Goal: Check status: Check status

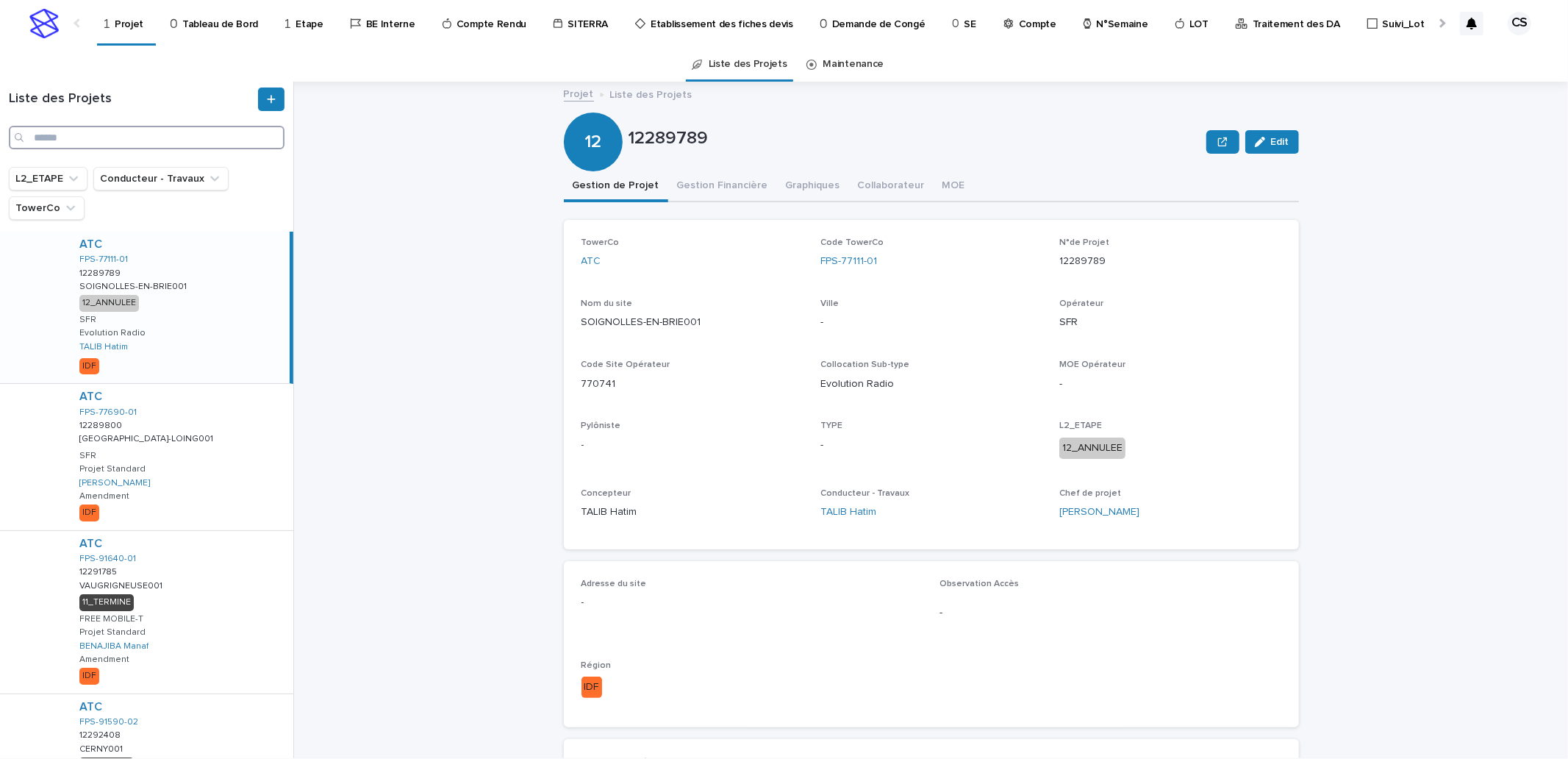
click at [251, 141] on input "Search" at bounding box center [146, 137] width 276 height 23
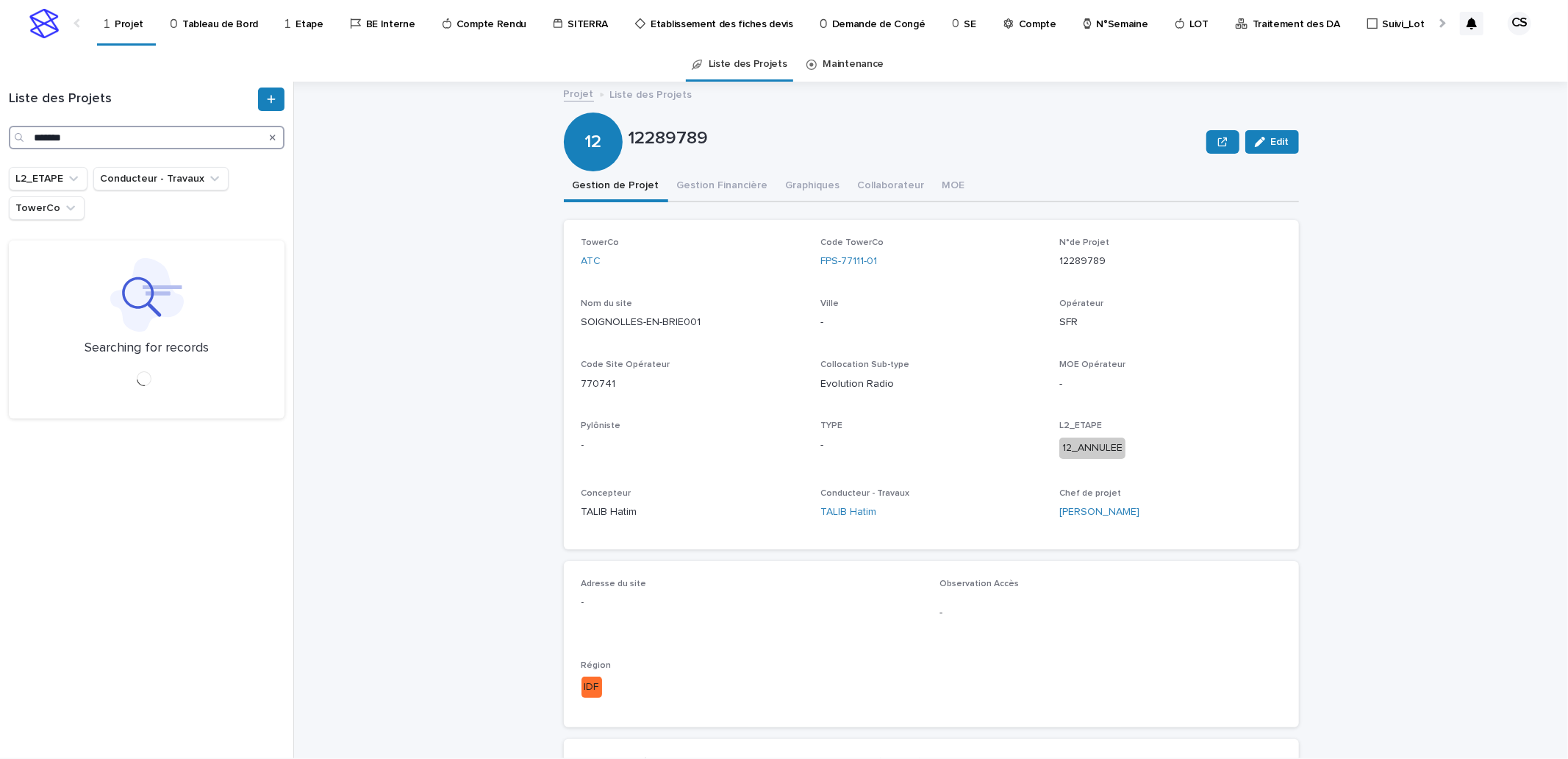
type input "*******"
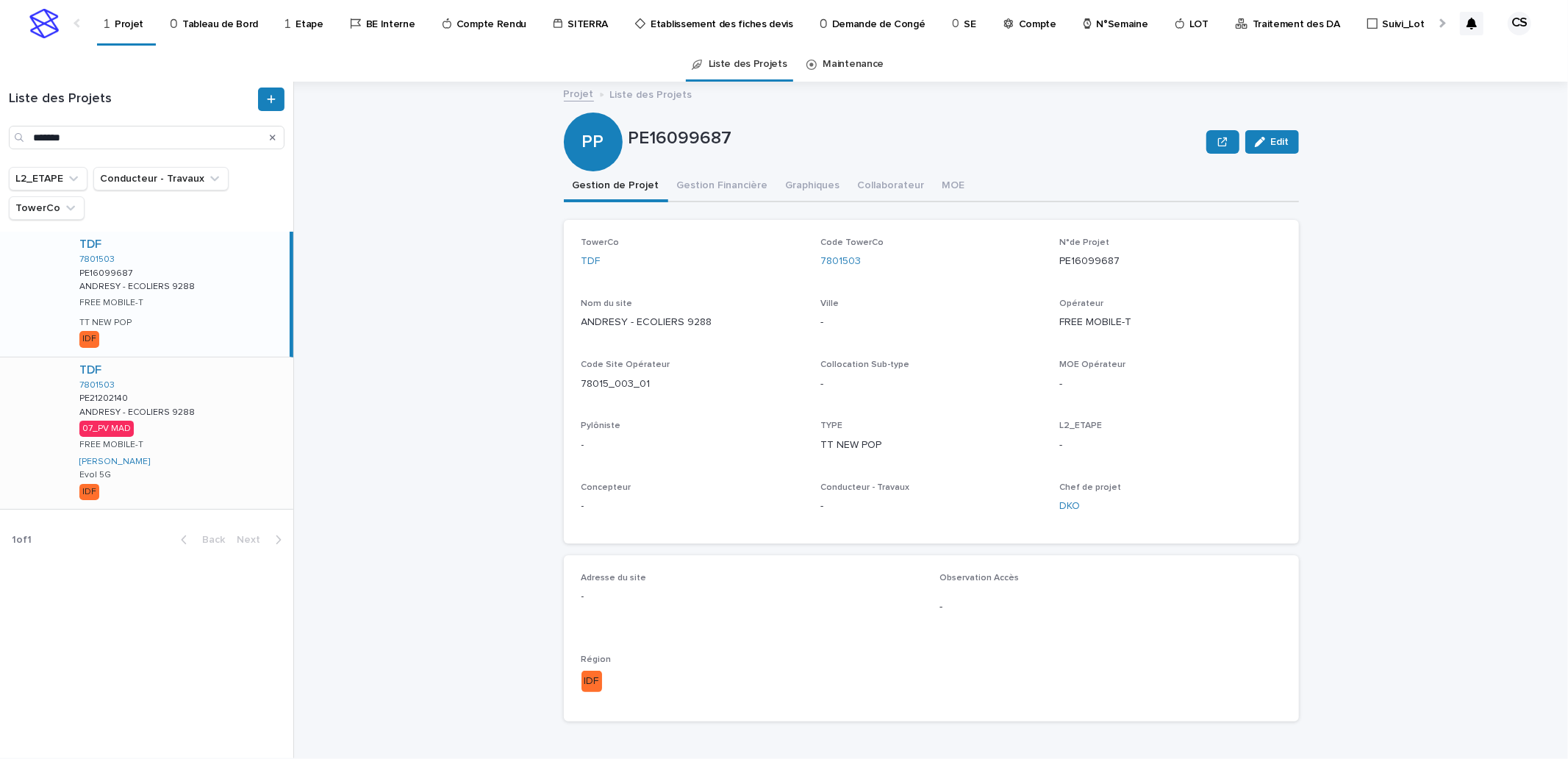
click at [189, 416] on p "ANDRESY - ECOLIERS 9288" at bounding box center [138, 411] width 118 height 13
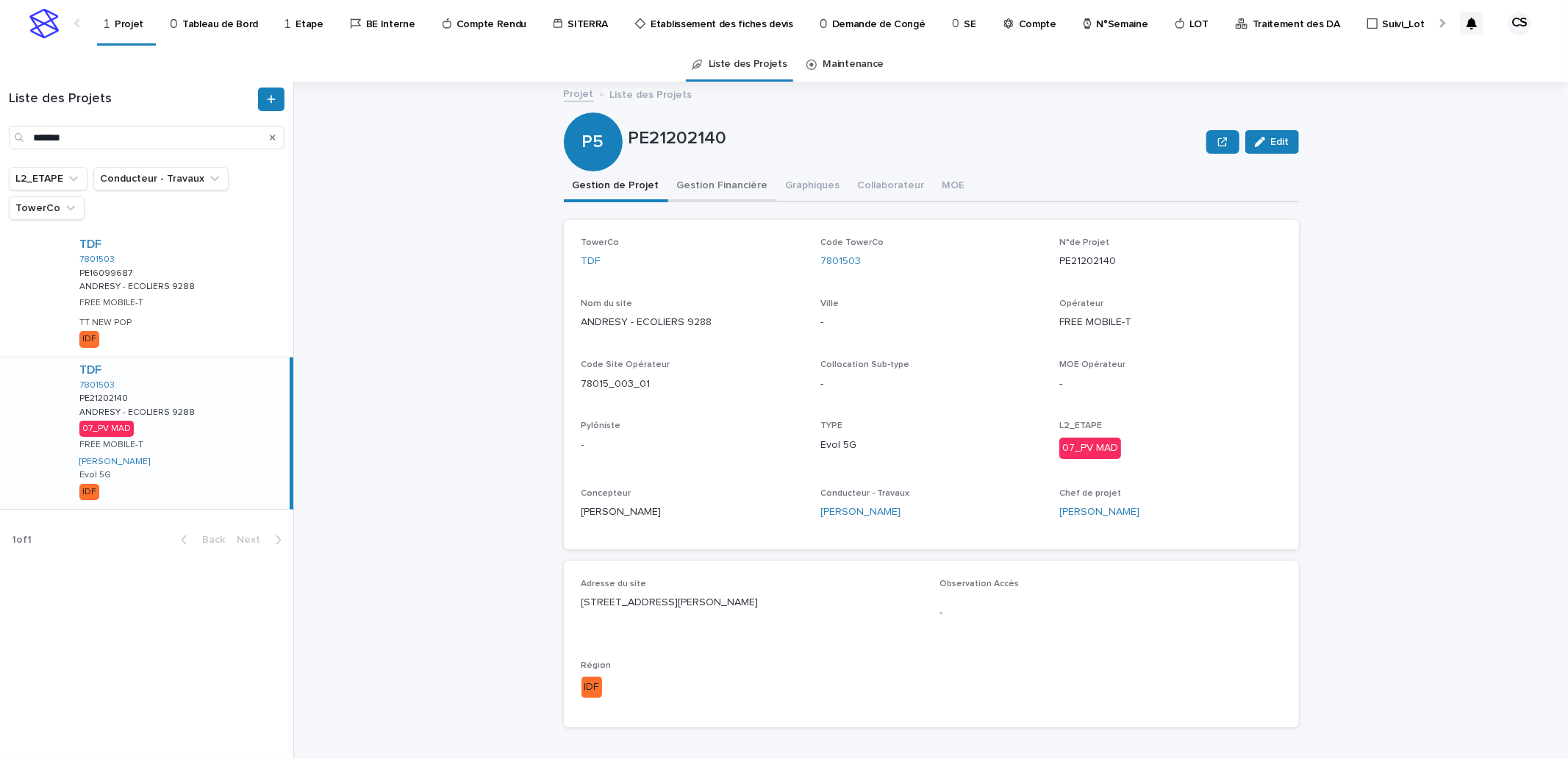
click at [695, 185] on button "Gestion Financière" at bounding box center [722, 187] width 108 height 31
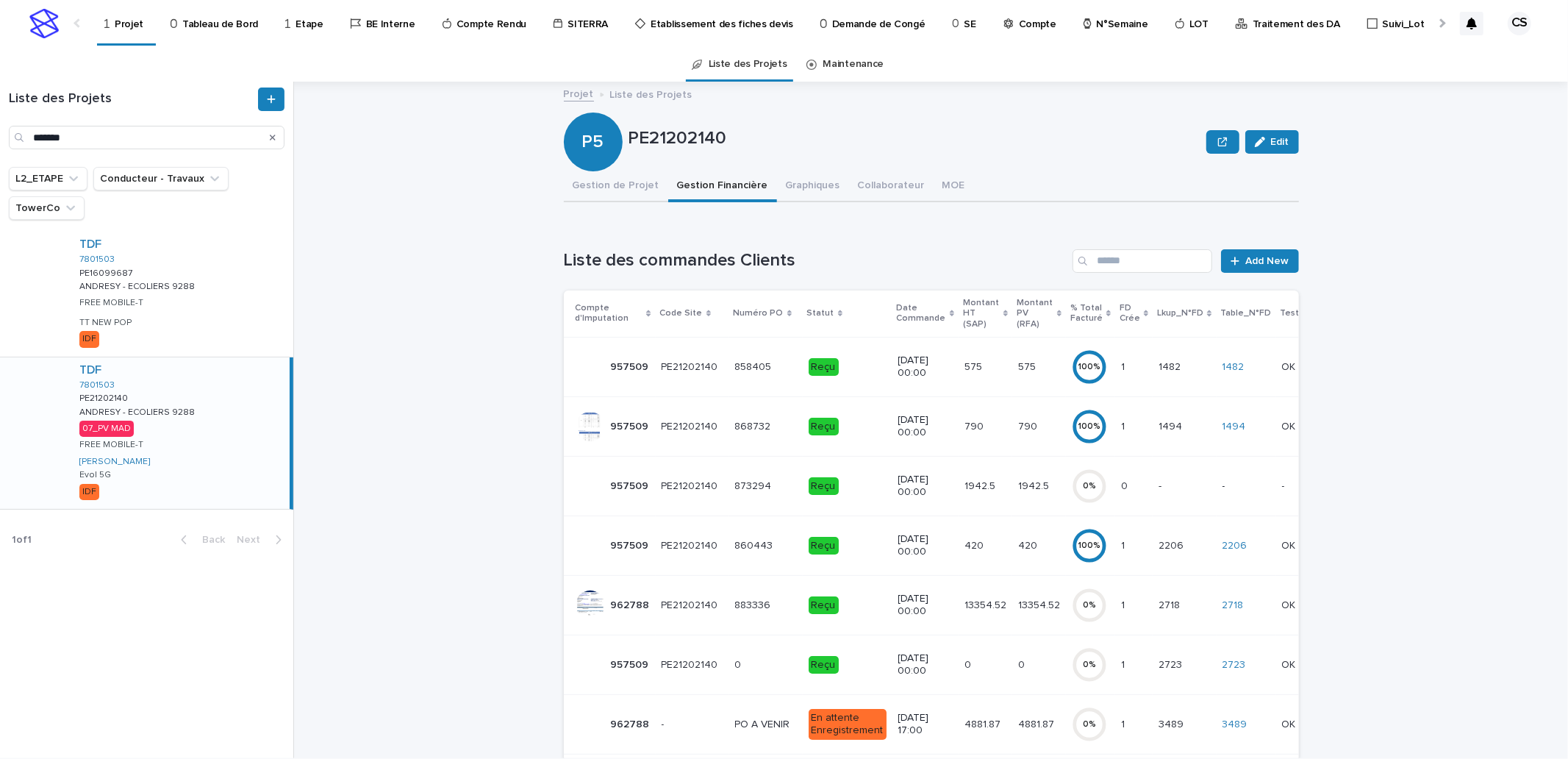
click at [970, 597] on p "13354.52" at bounding box center [987, 604] width 45 height 15
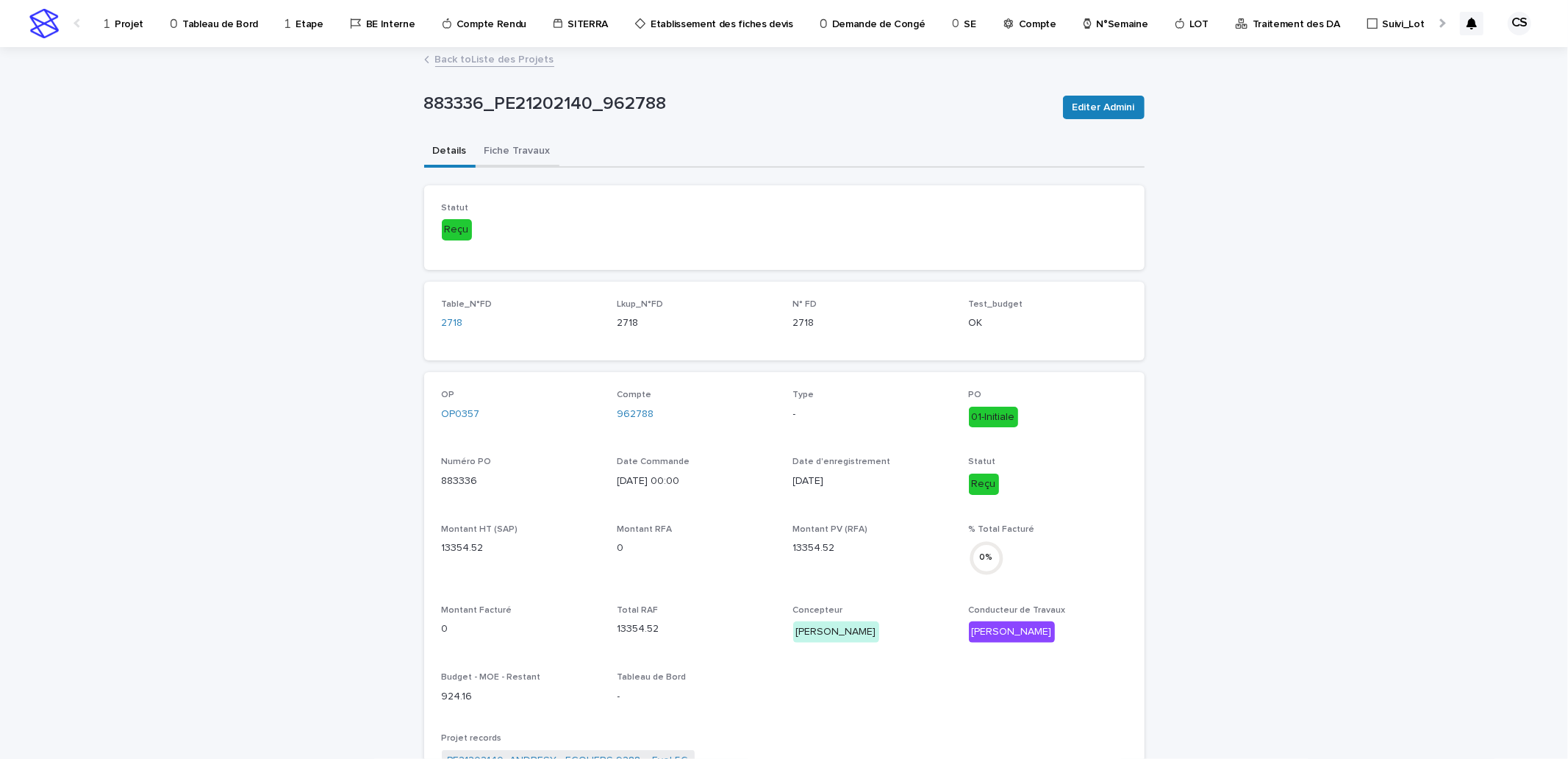
click at [491, 137] on button "Fiche Travaux" at bounding box center [518, 152] width 84 height 31
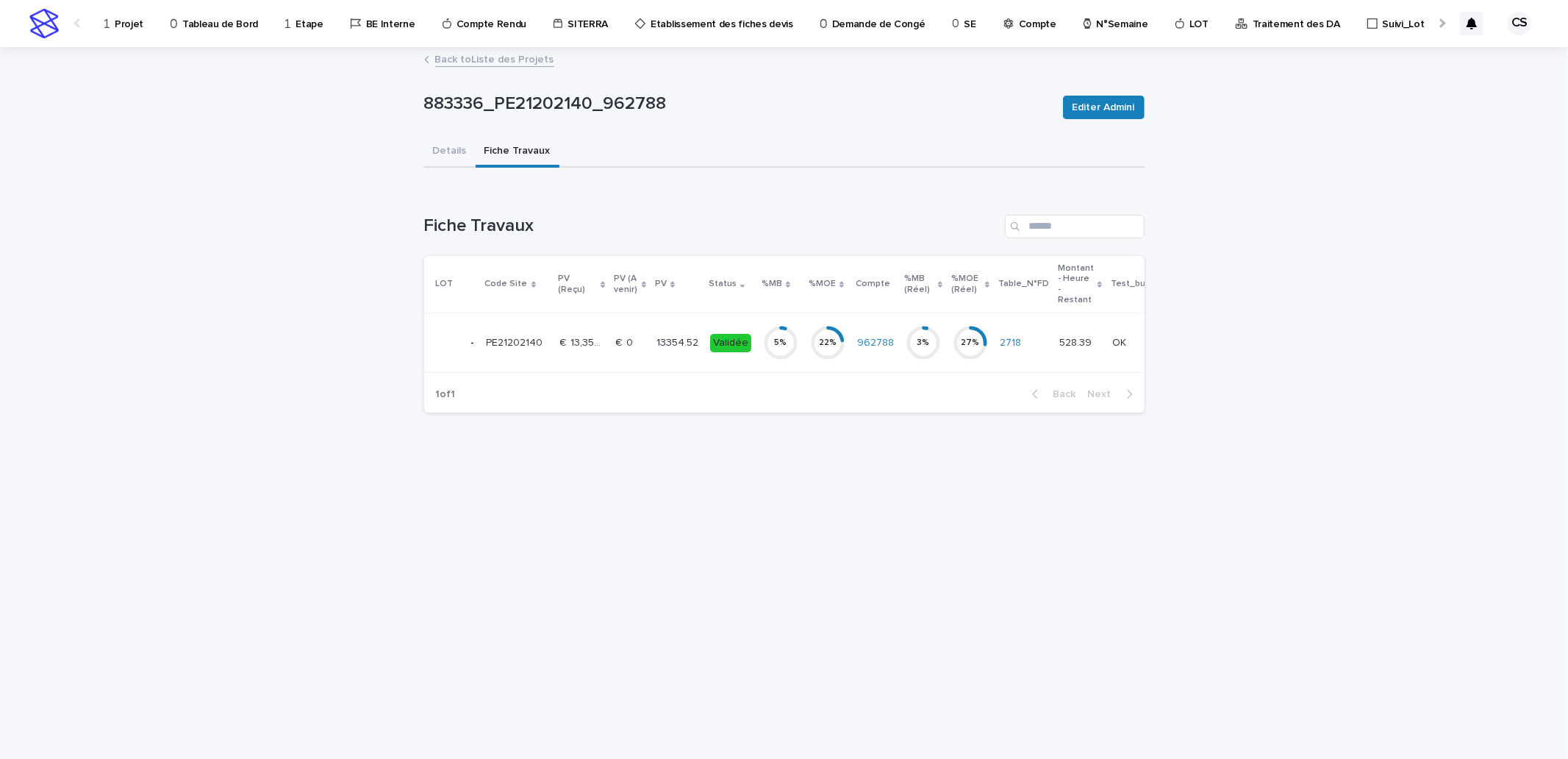
click at [704, 343] on td "Validée" at bounding box center [731, 343] width 53 height 59
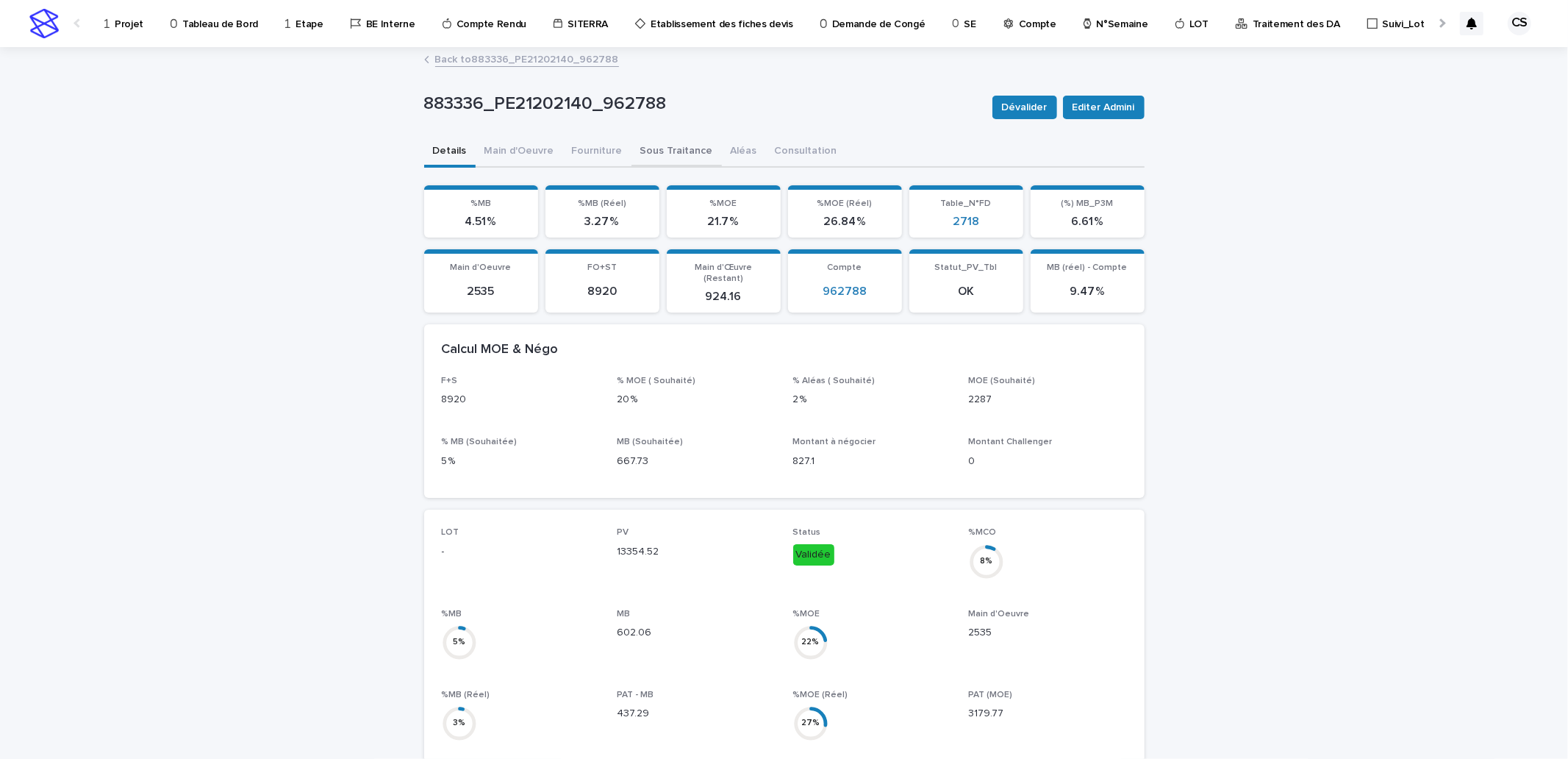
click at [663, 150] on button "Sous Traitance" at bounding box center [677, 152] width 90 height 31
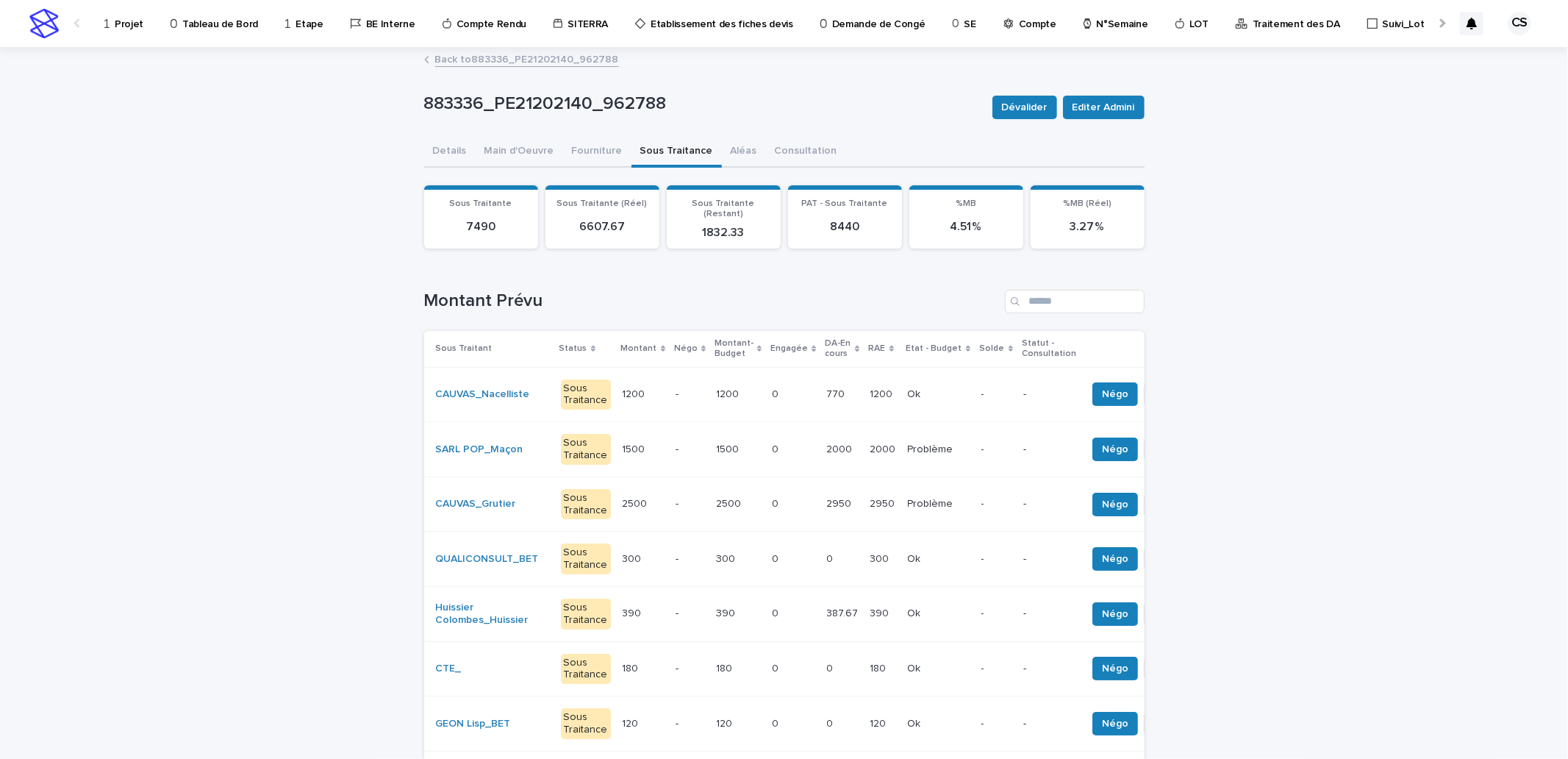
click at [902, 444] on td "Problème Problème" at bounding box center [938, 449] width 73 height 55
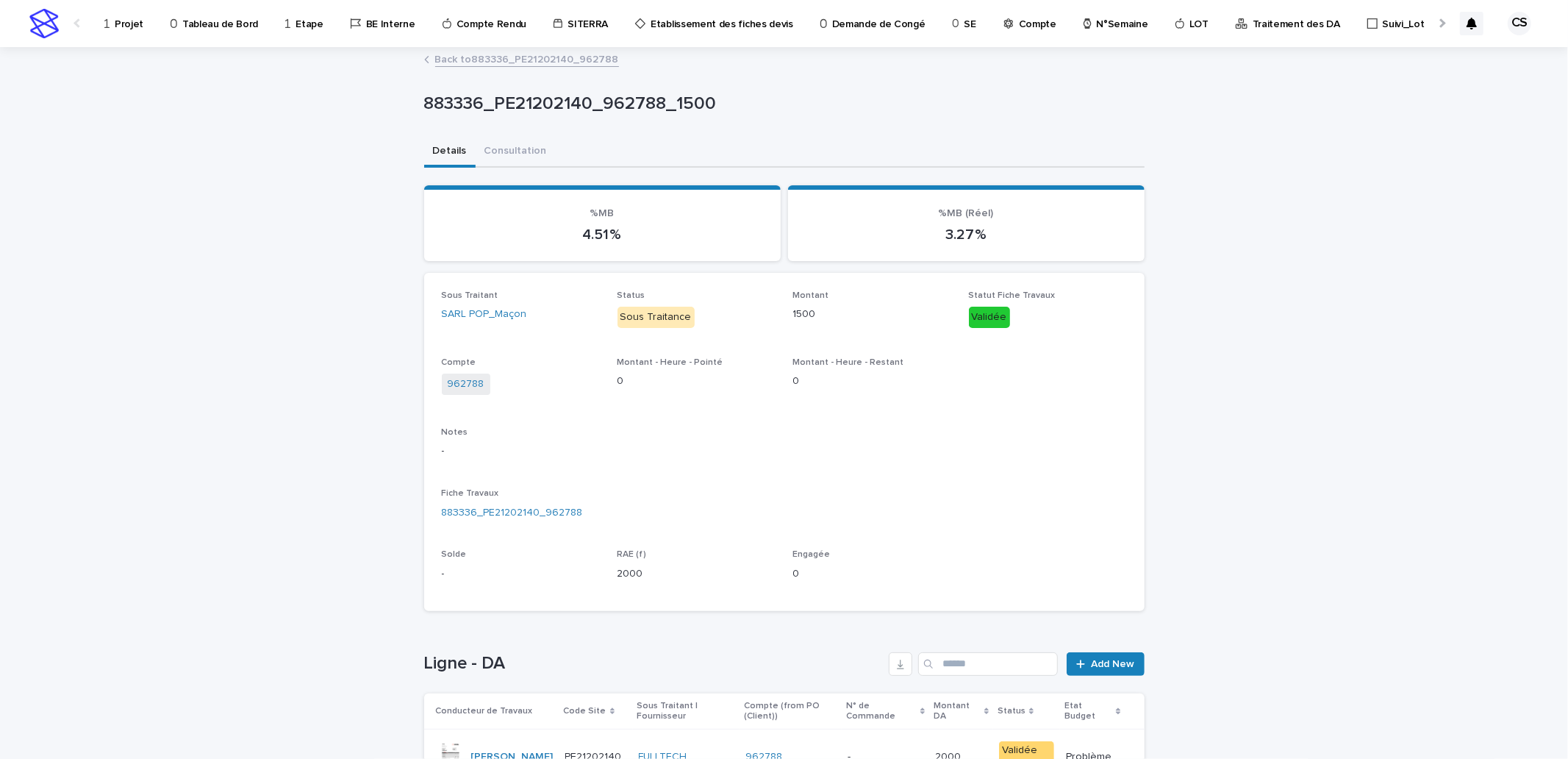
scroll to position [149, 0]
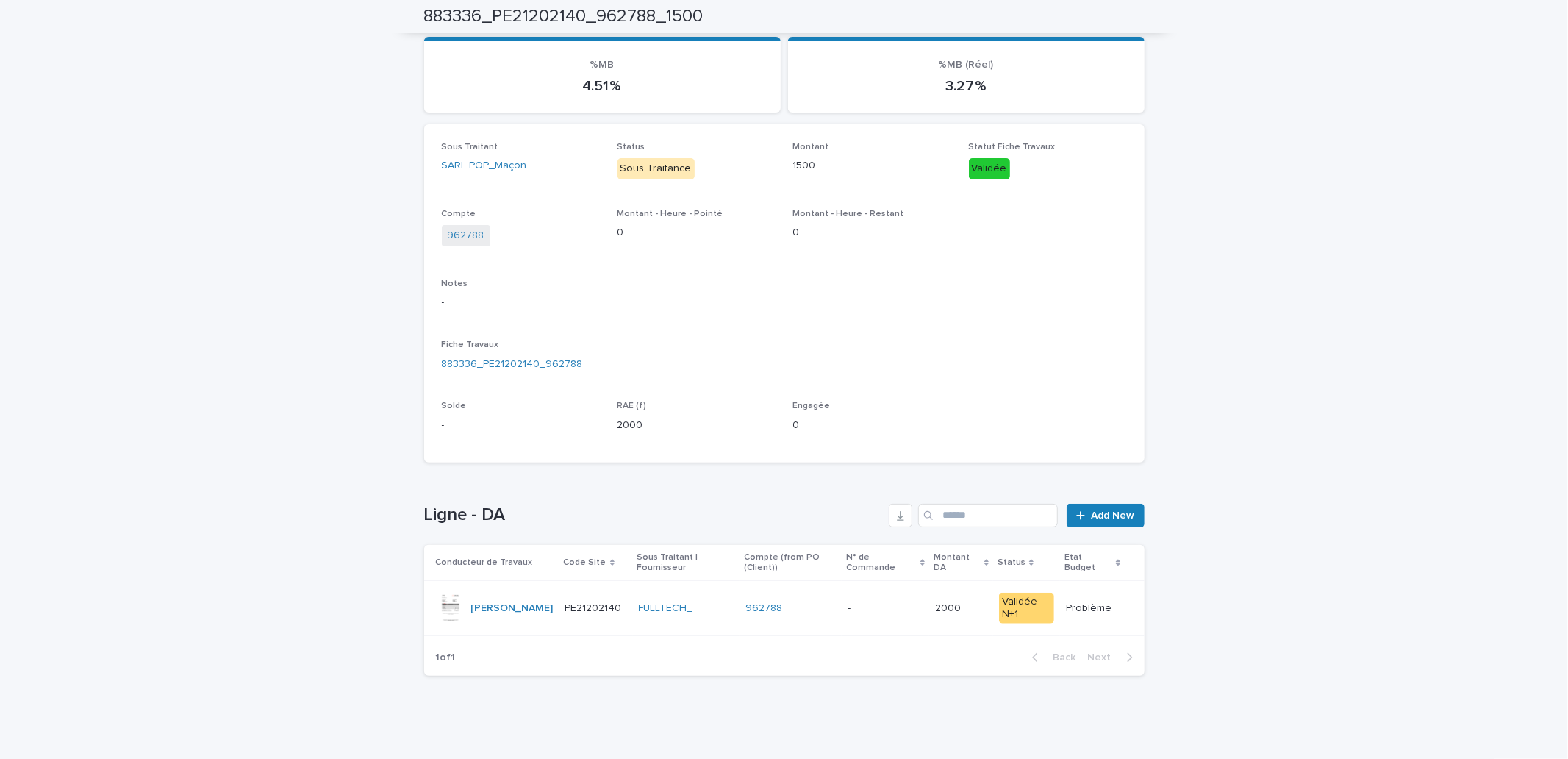
click at [820, 611] on div "962788" at bounding box center [790, 609] width 90 height 13
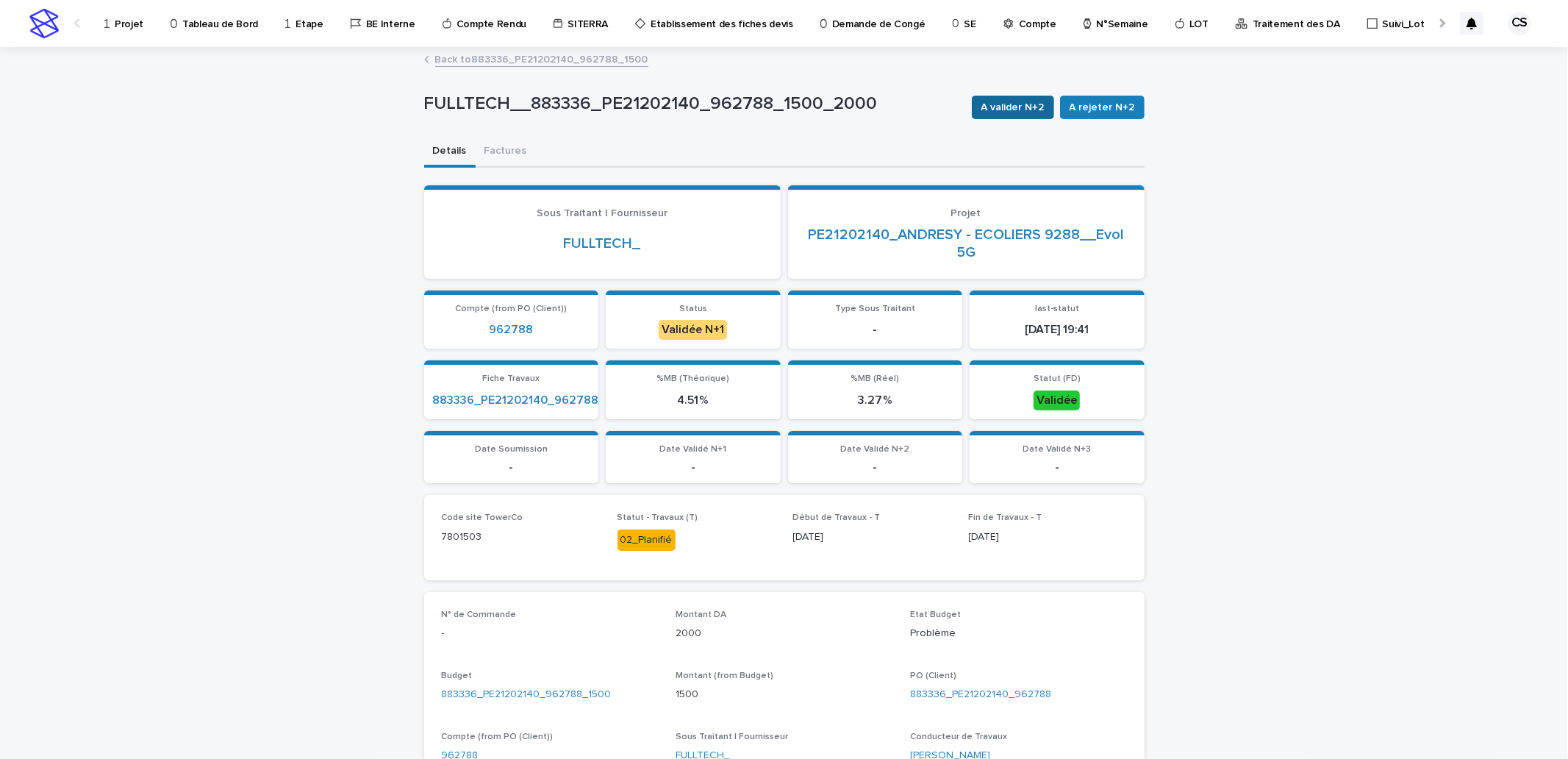
click at [1003, 105] on span "A valider N+2" at bounding box center [1013, 107] width 63 height 14
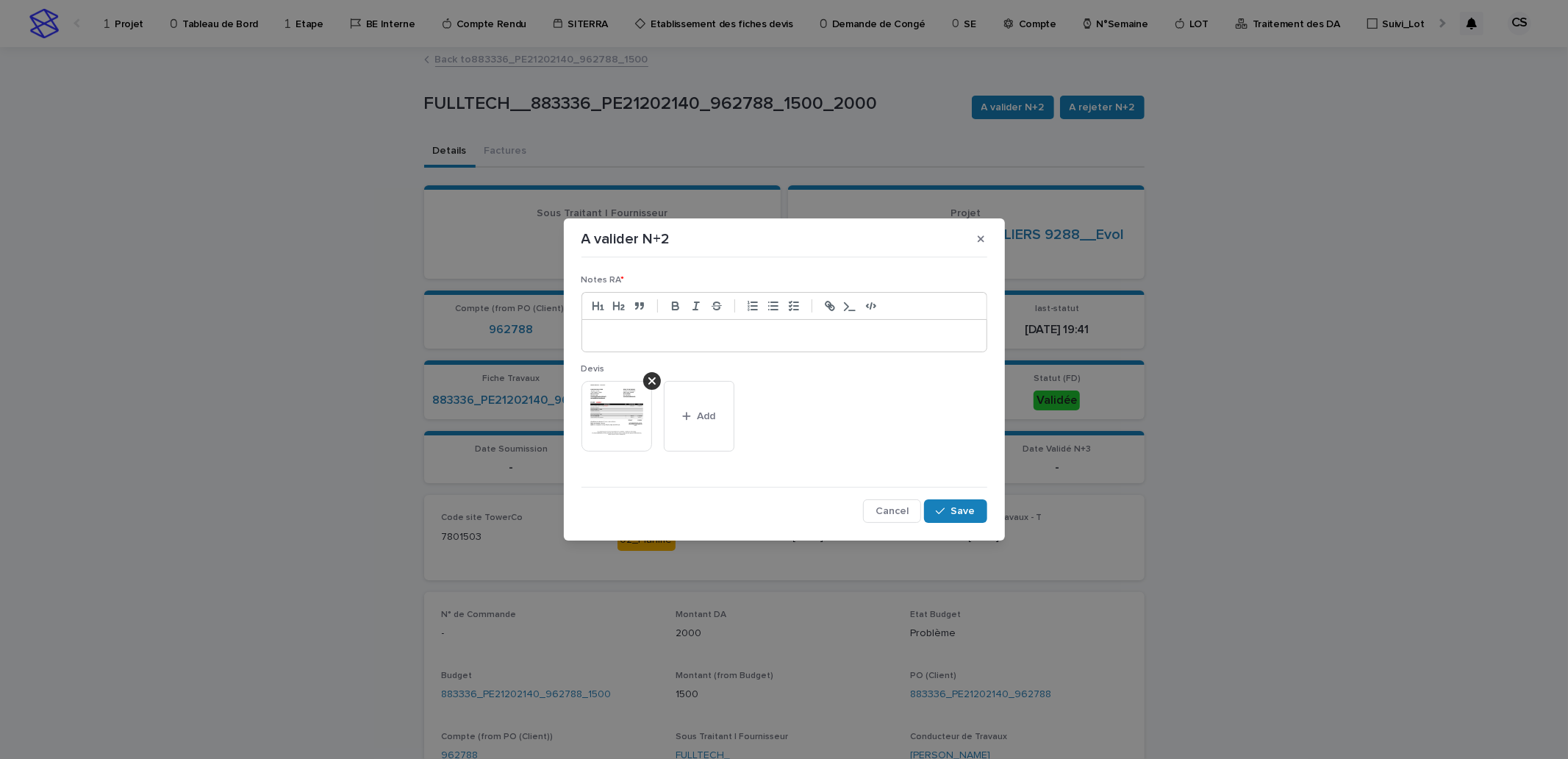
click at [845, 331] on p at bounding box center [784, 336] width 383 height 14
click at [961, 523] on div "Notes RA * ******** Devis This file cannot be opened Download File Add Cancel S…" at bounding box center [784, 393] width 413 height 267
click at [961, 509] on span "Save" at bounding box center [964, 511] width 24 height 10
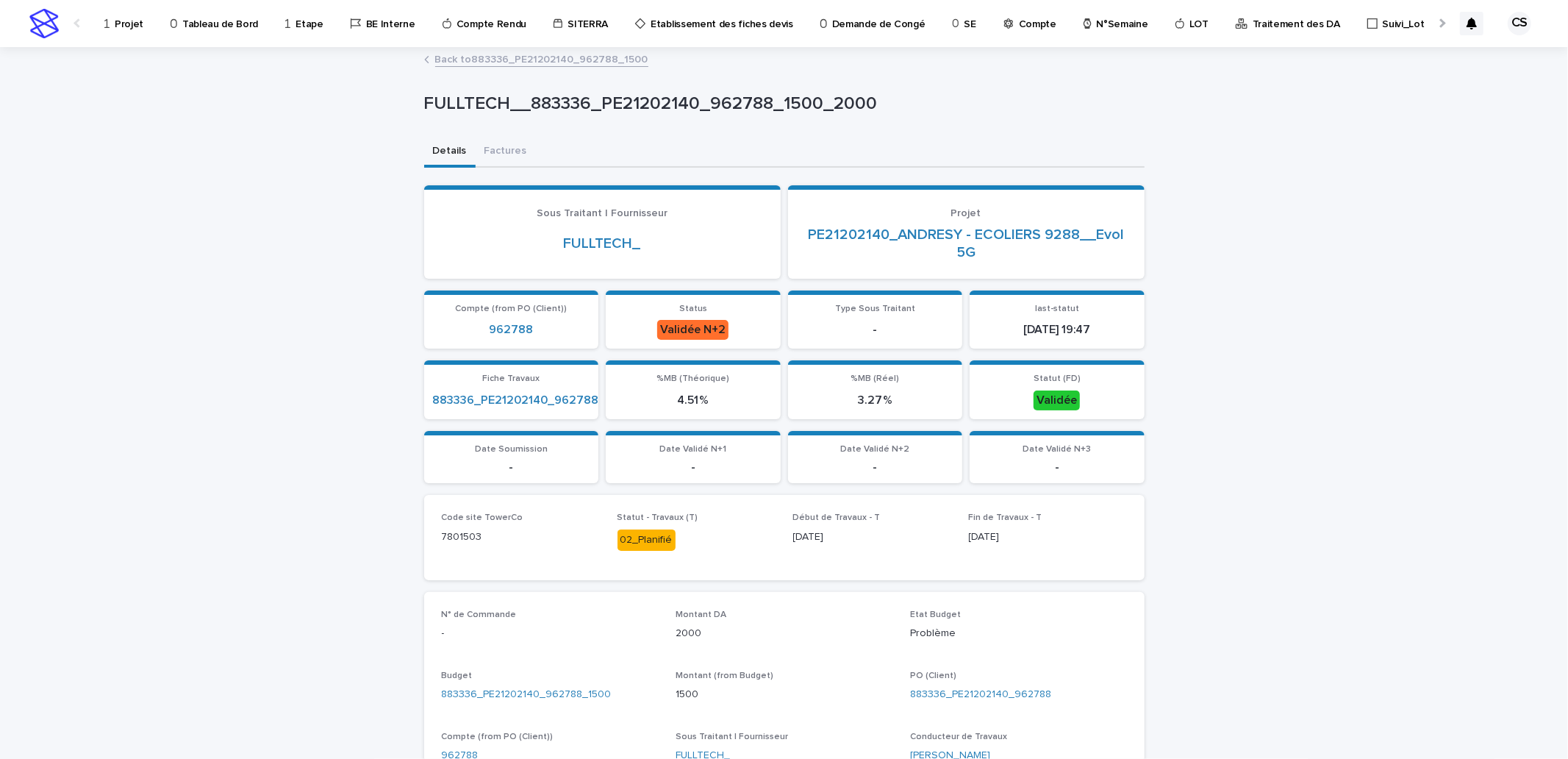
click at [534, 59] on link "Back to 883336_PE21202140_962788_1500" at bounding box center [541, 58] width 213 height 17
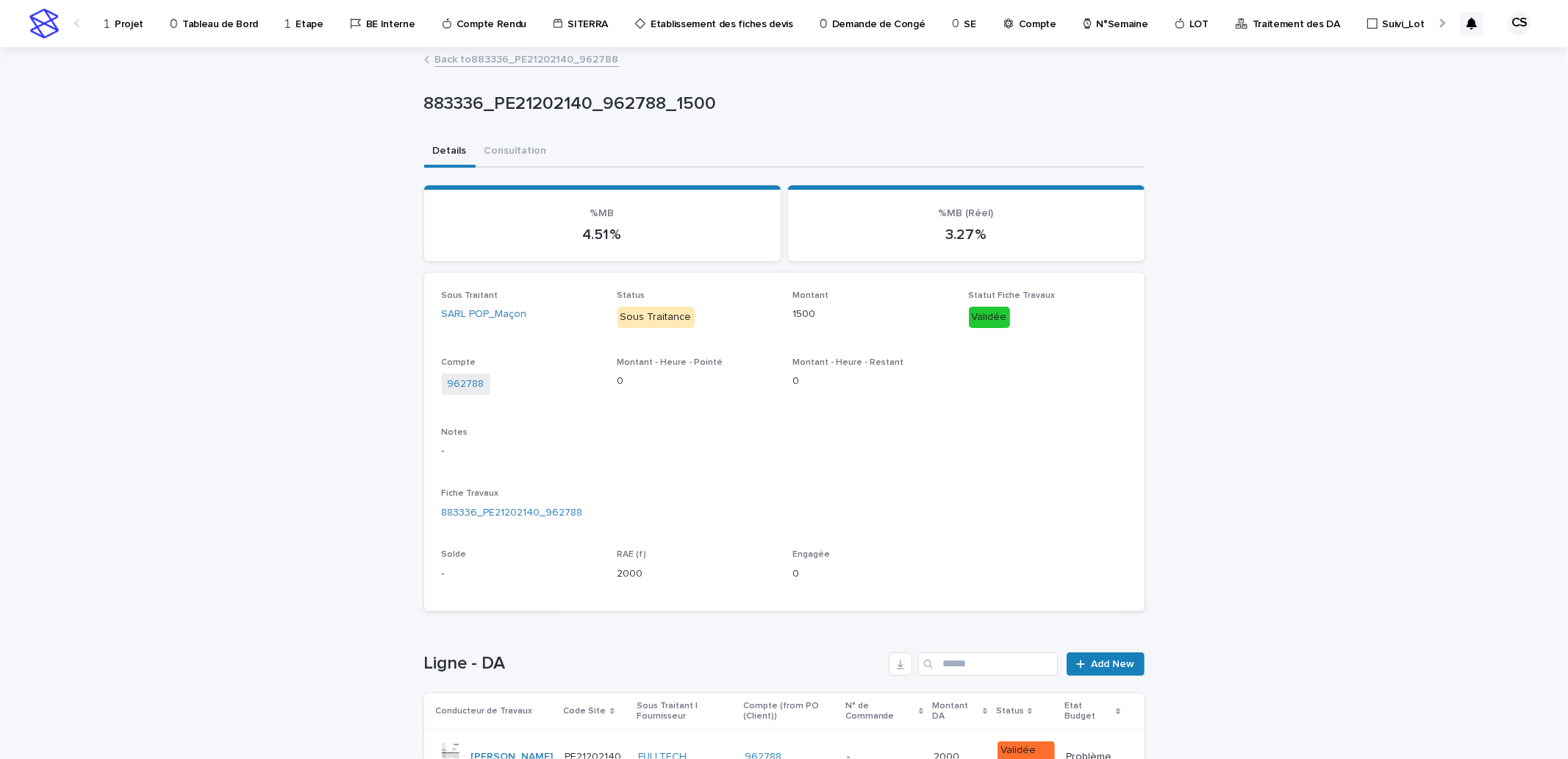
click at [534, 62] on link "Back to 883336_PE21202140_962788" at bounding box center [526, 58] width 184 height 17
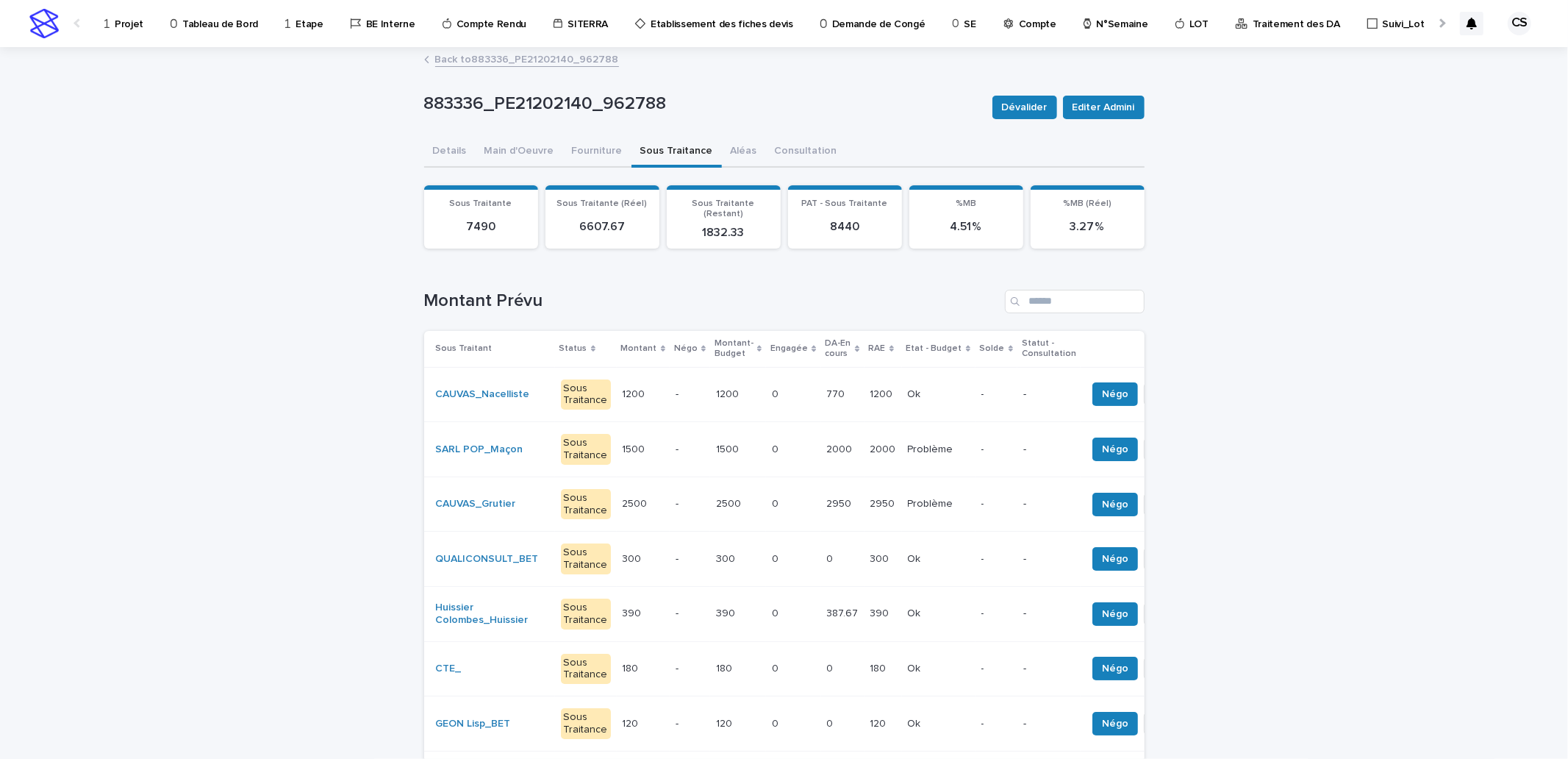
click at [827, 384] on div "770 770" at bounding box center [842, 395] width 31 height 24
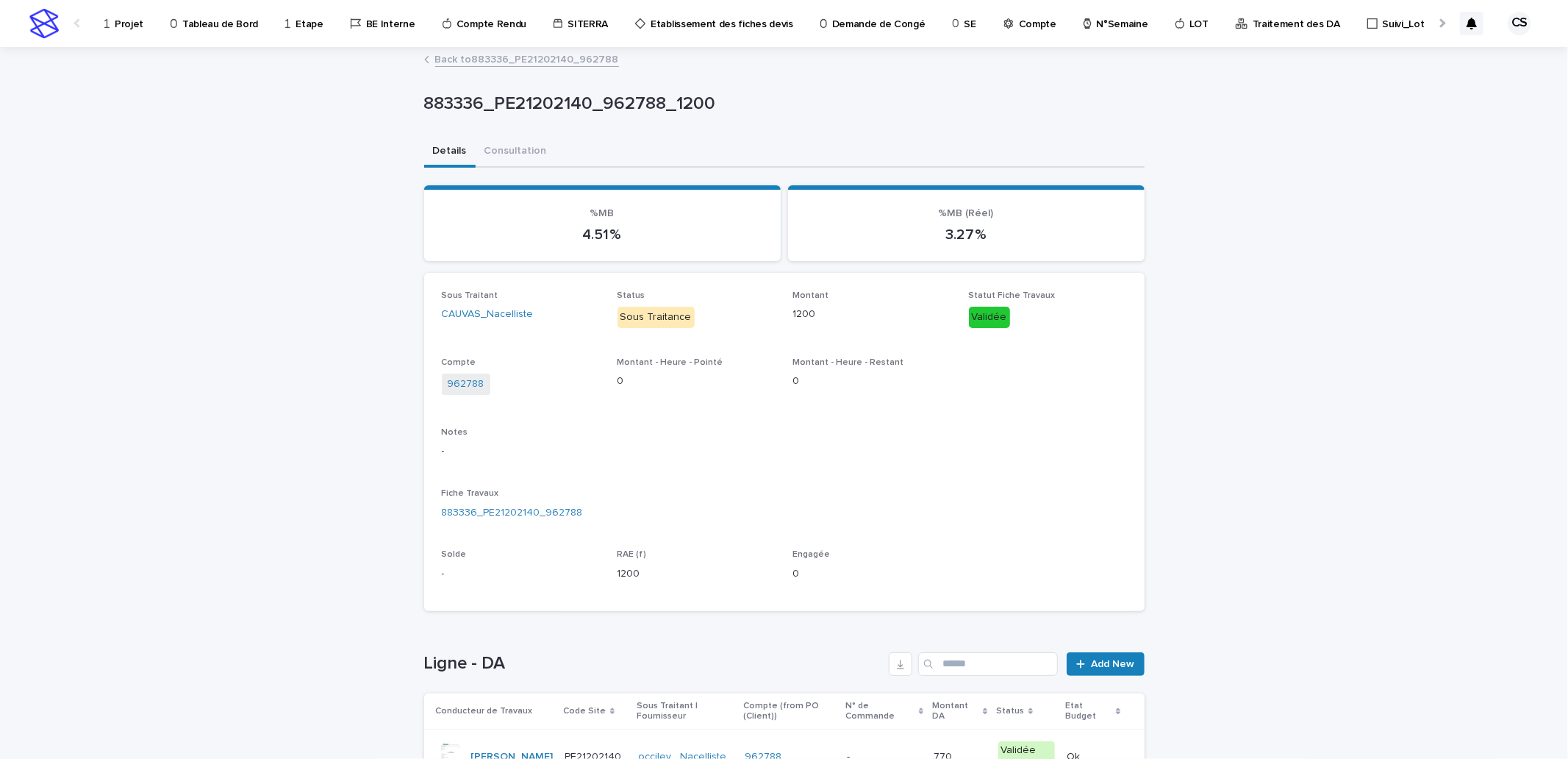
click at [546, 64] on link "Back to 883336_PE21202140_962788" at bounding box center [526, 58] width 184 height 17
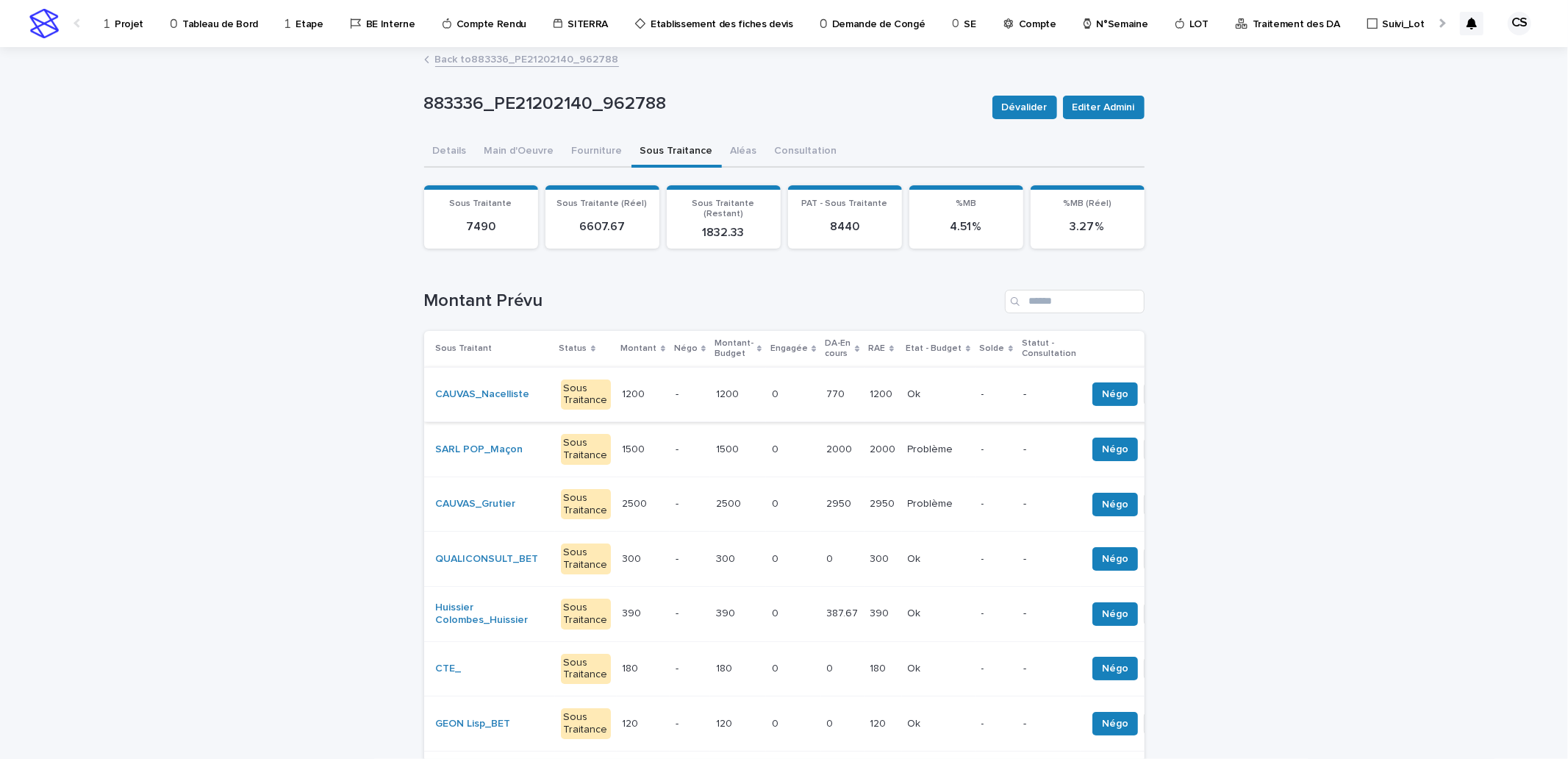
click at [1157, 392] on span "Solder" at bounding box center [1172, 394] width 31 height 14
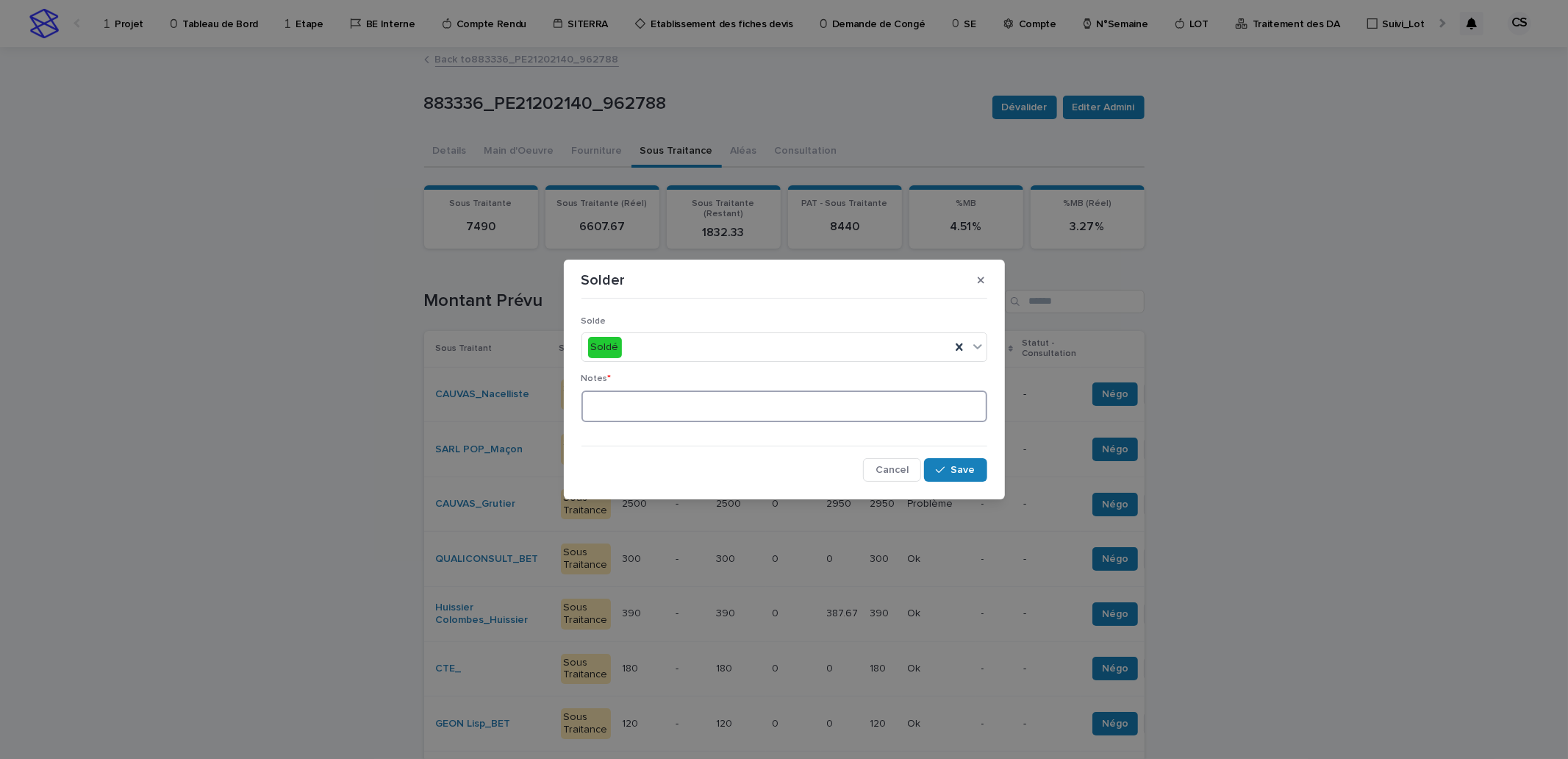
click at [743, 416] on textarea at bounding box center [784, 406] width 406 height 31
type textarea "*********"
click at [958, 474] on span "Save" at bounding box center [964, 470] width 24 height 10
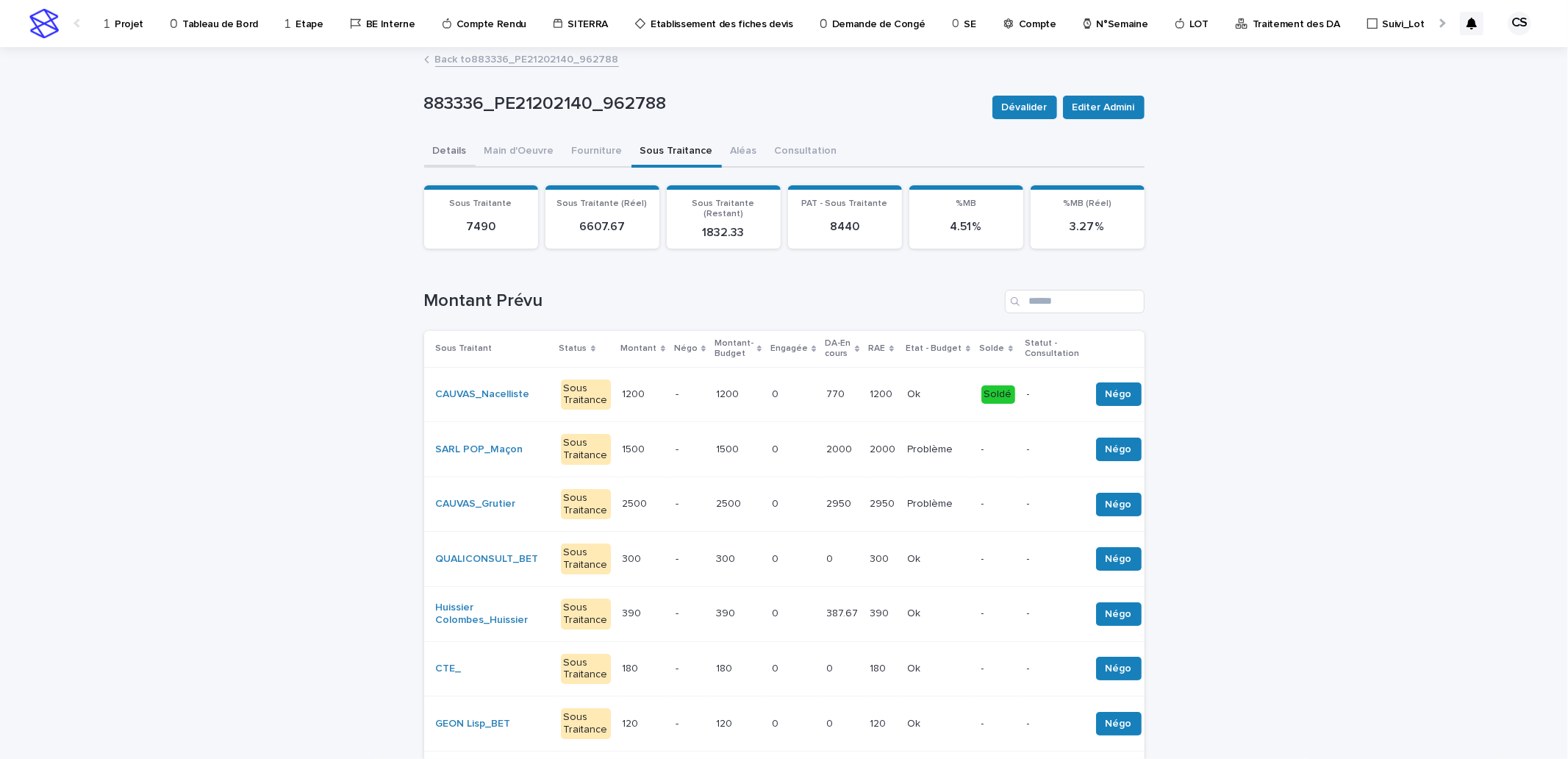
click at [436, 150] on button "Details" at bounding box center [450, 152] width 51 height 31
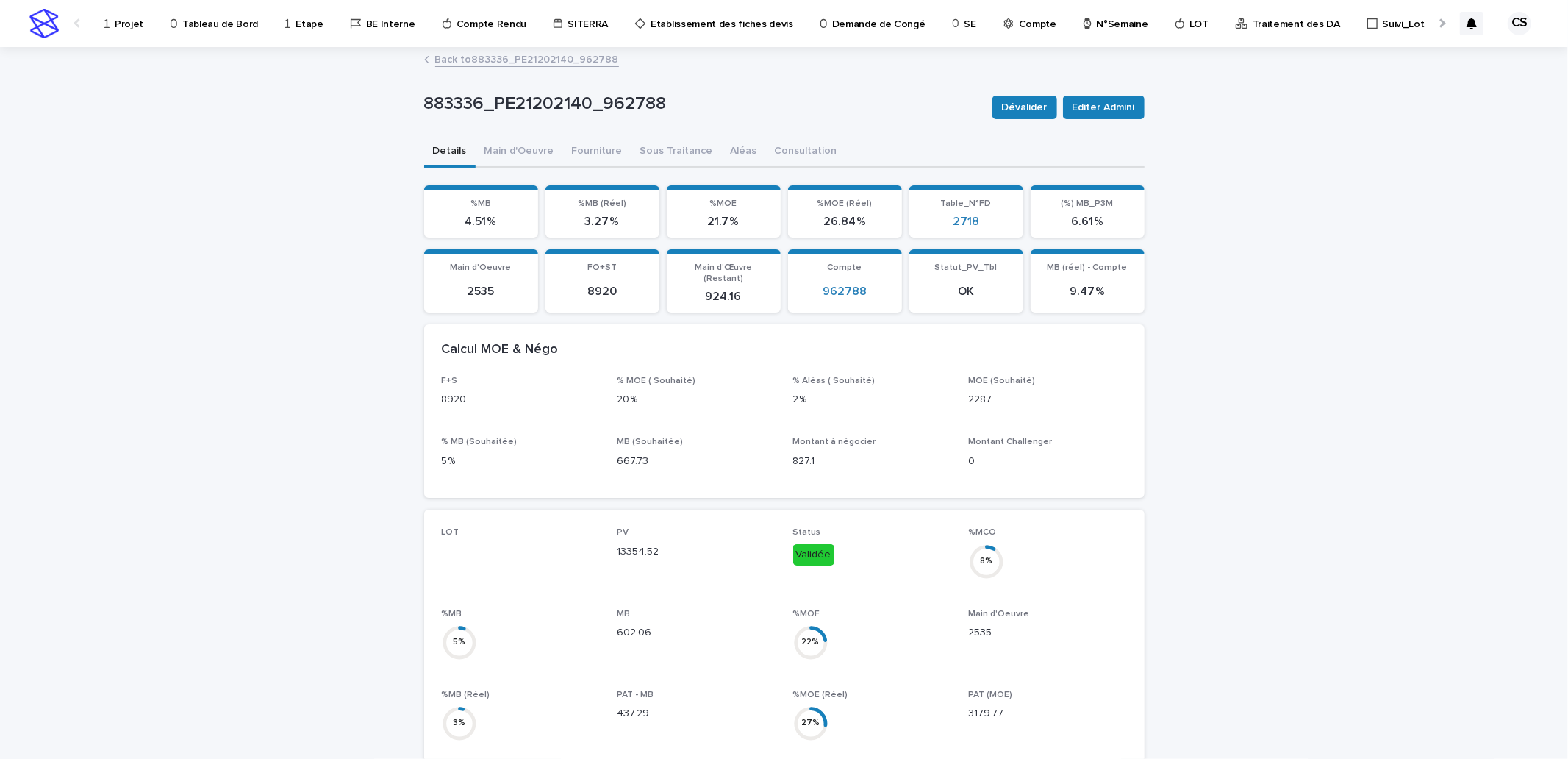
scroll to position [272, 0]
click at [663, 151] on button "Sous Traitance" at bounding box center [677, 152] width 90 height 31
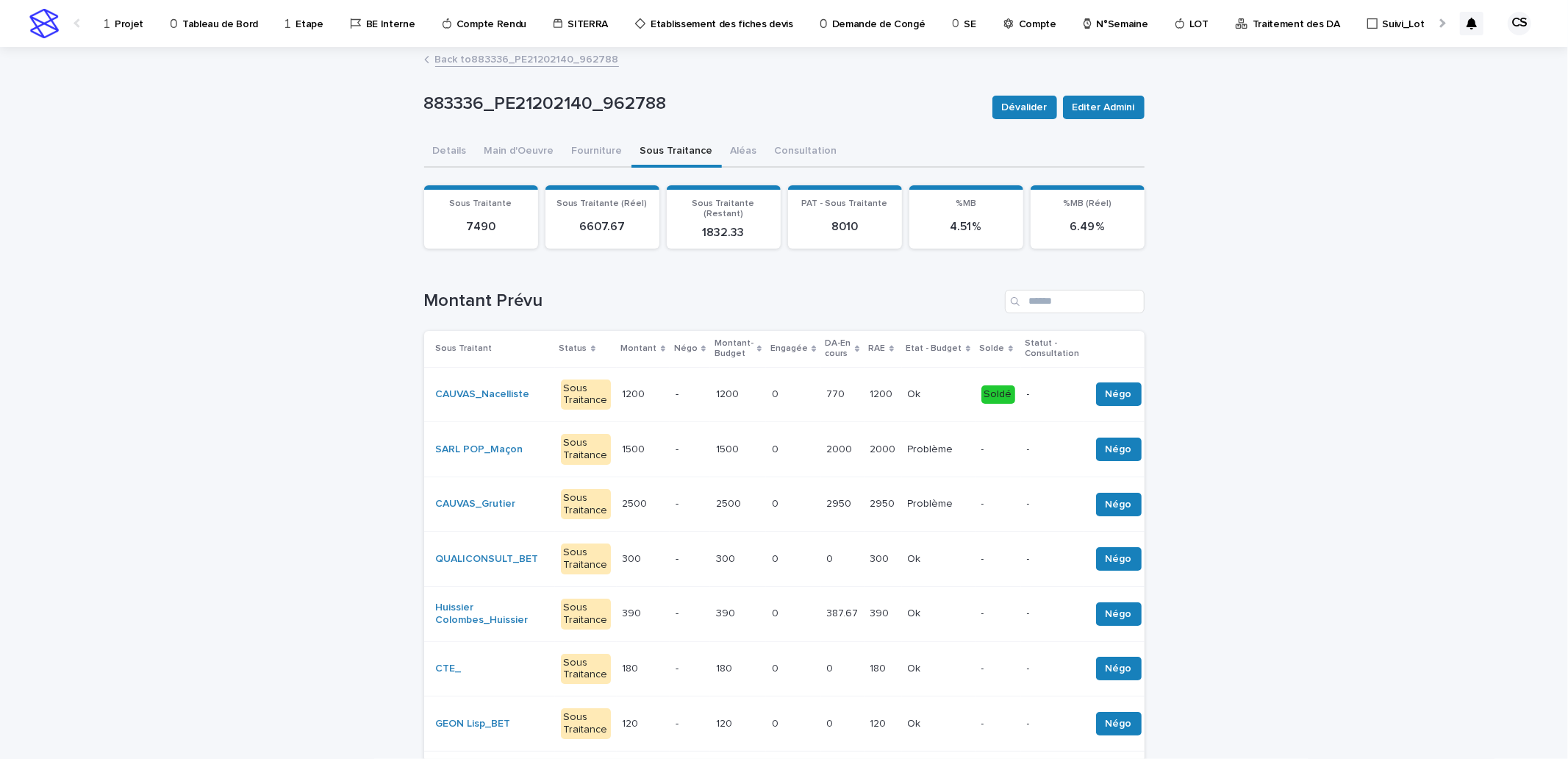
click at [915, 392] on p at bounding box center [939, 395] width 62 height 13
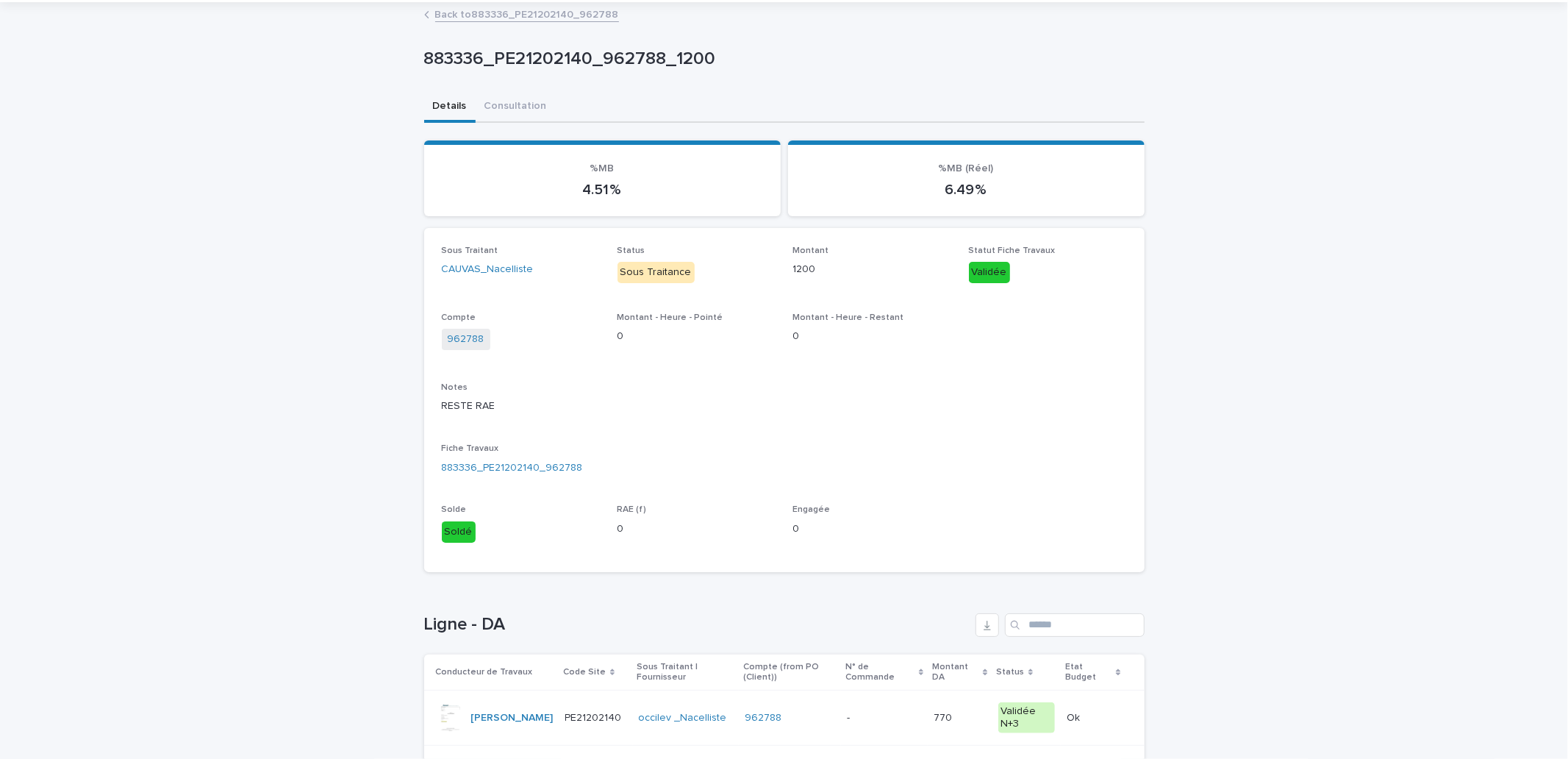
scroll to position [154, 0]
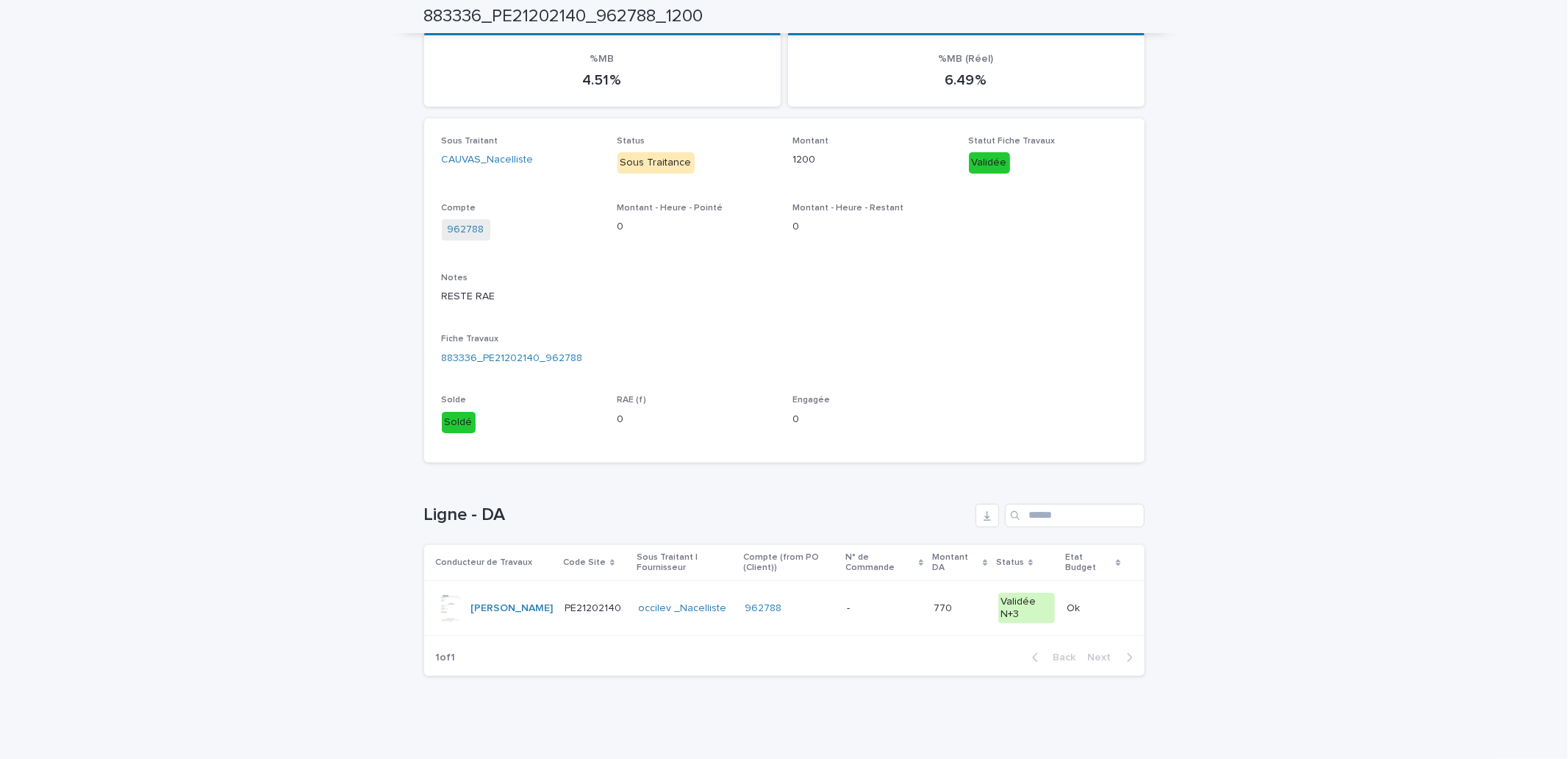
click at [447, 611] on div at bounding box center [450, 608] width 30 height 30
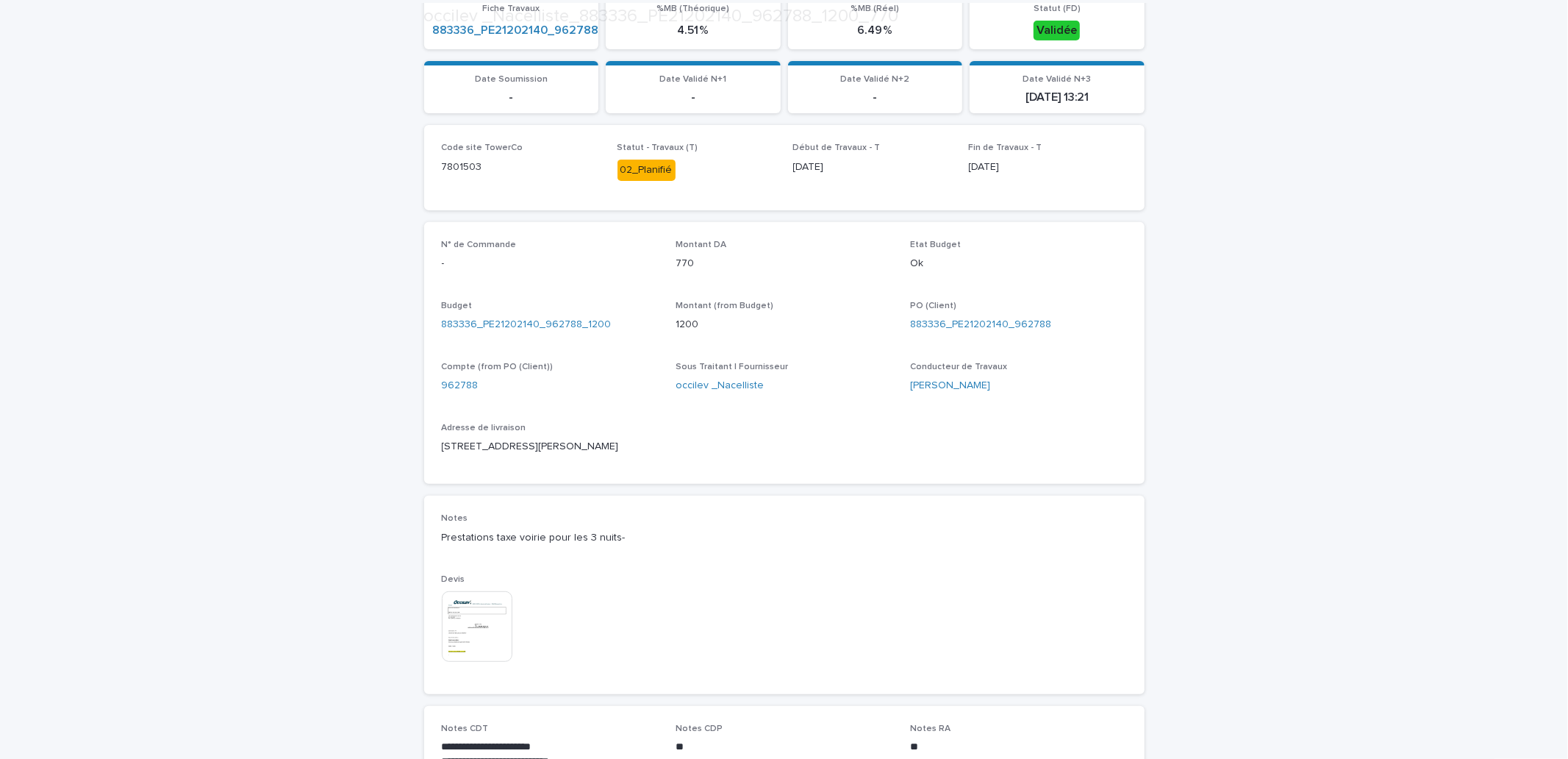
scroll to position [582, 0]
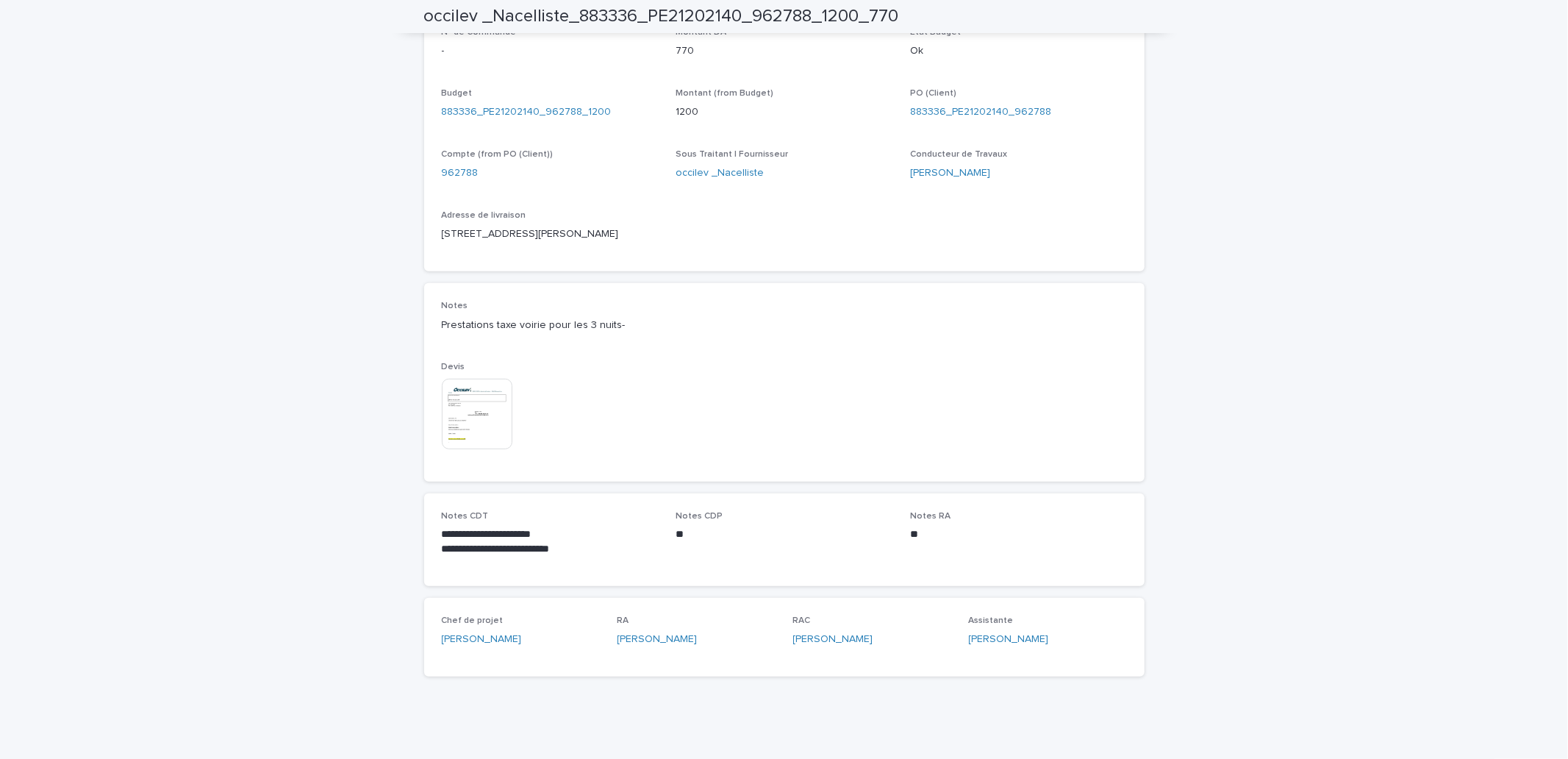
click at [480, 429] on img at bounding box center [477, 414] width 71 height 71
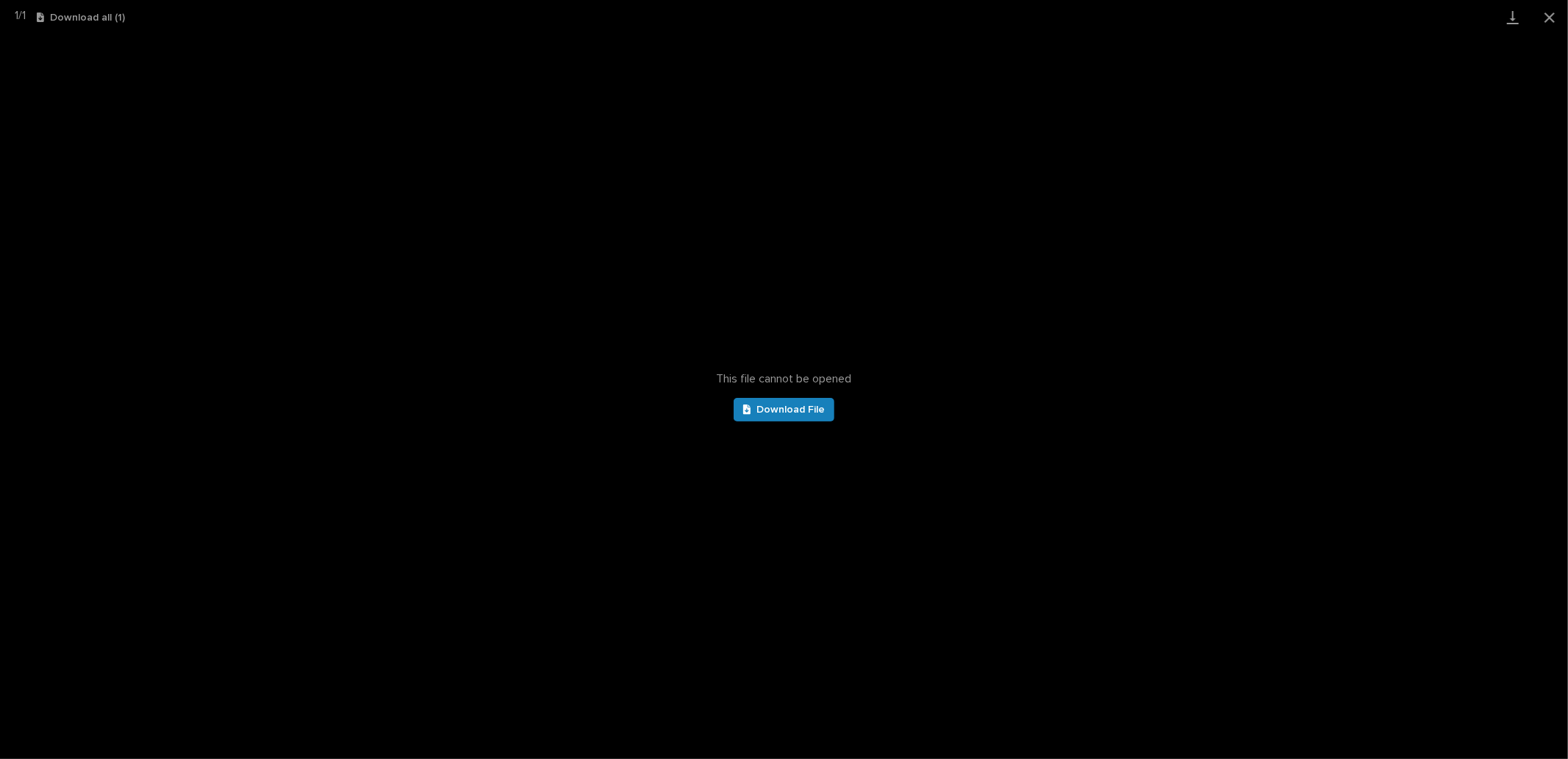
drag, startPoint x: 544, startPoint y: 114, endPoint x: 741, endPoint y: 140, distance: 198.7
click at [548, 115] on div "This file cannot be opened Download File" at bounding box center [784, 396] width 1568 height 724
click at [1560, 24] on button "Close gallery" at bounding box center [1550, 17] width 37 height 35
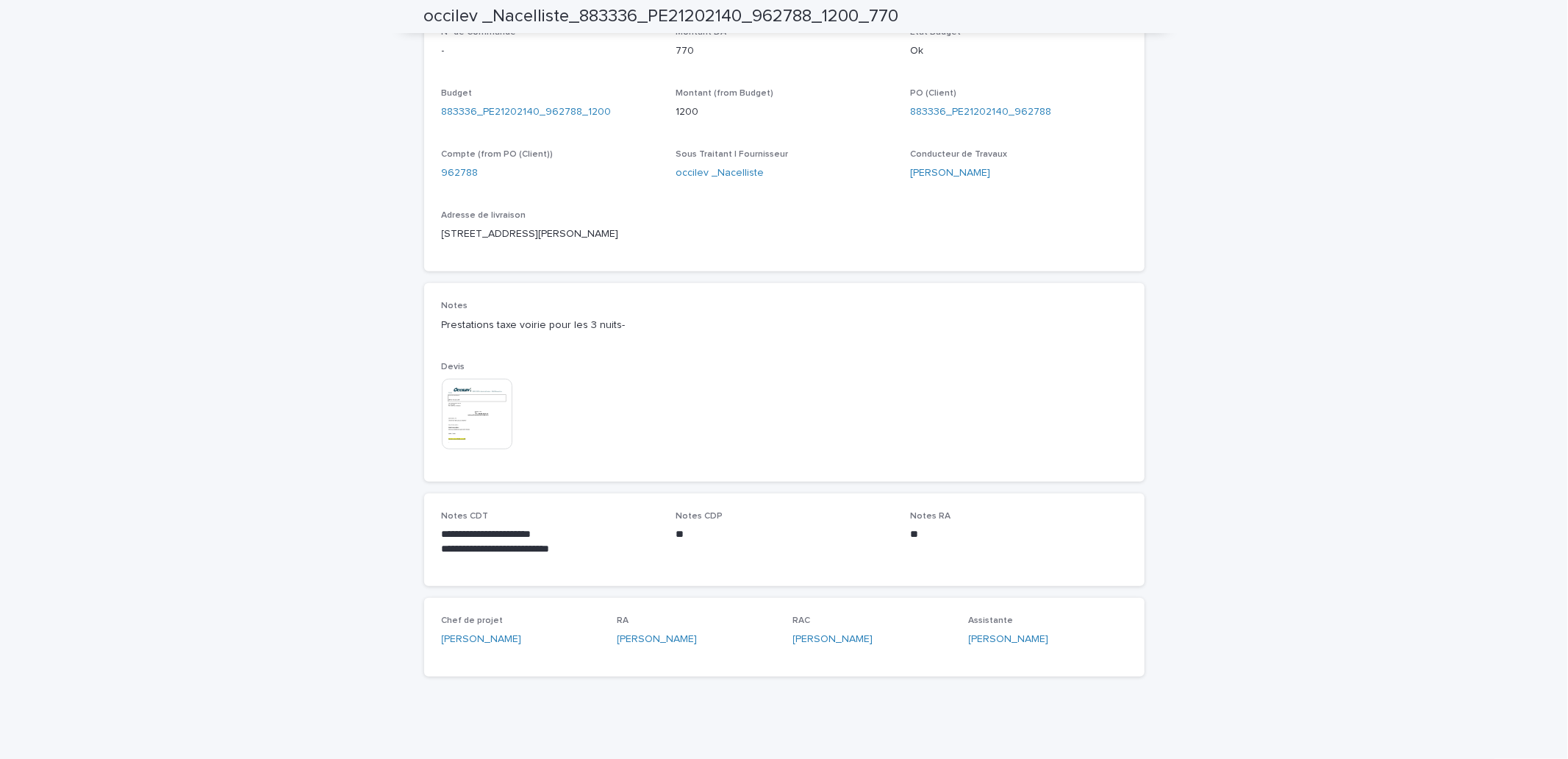
click at [453, 422] on img at bounding box center [477, 414] width 71 height 71
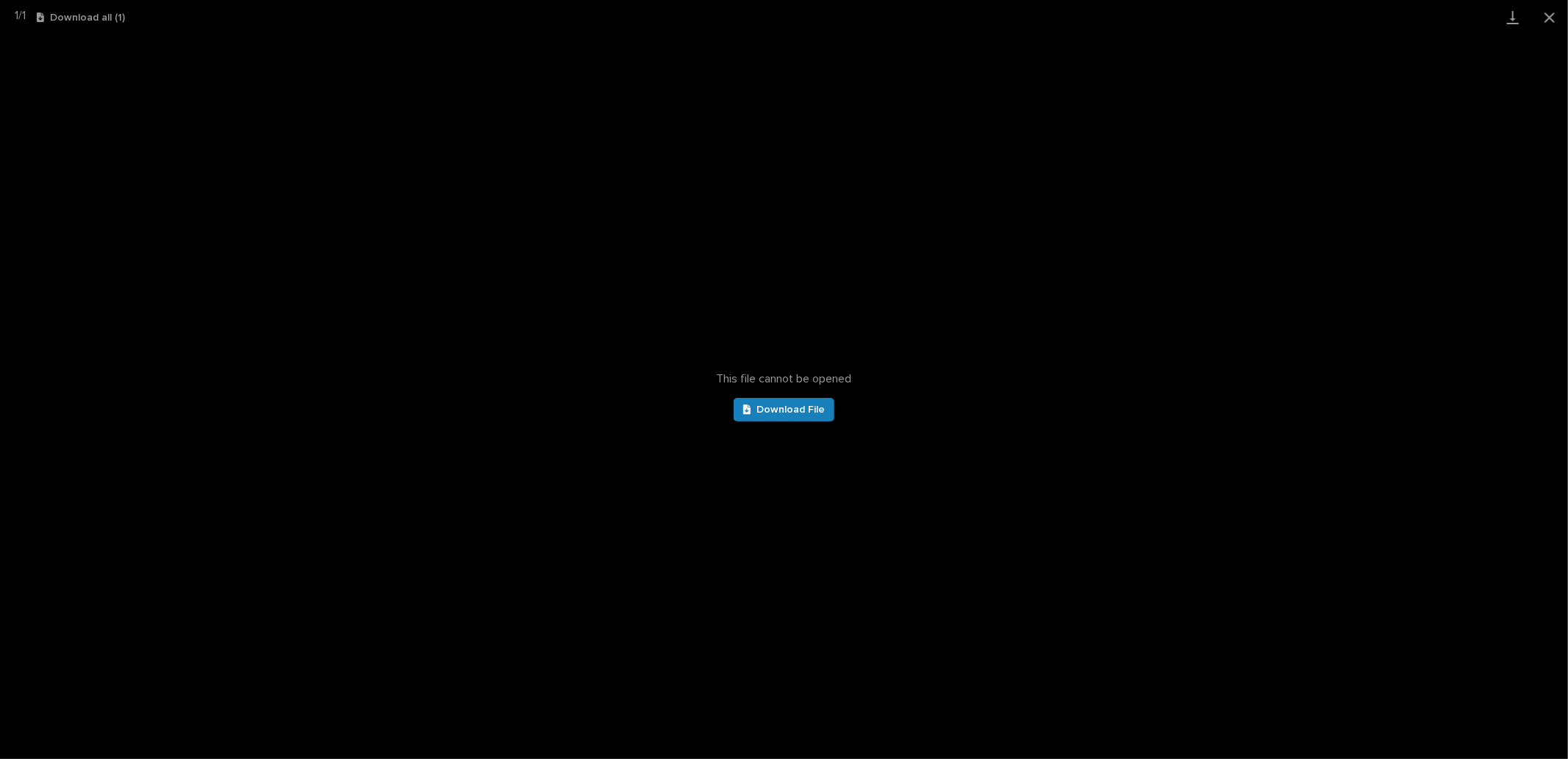
click at [1193, 364] on div "This file cannot be opened Download File" at bounding box center [784, 396] width 1568 height 724
click at [1550, 18] on button "Close gallery" at bounding box center [1550, 17] width 37 height 35
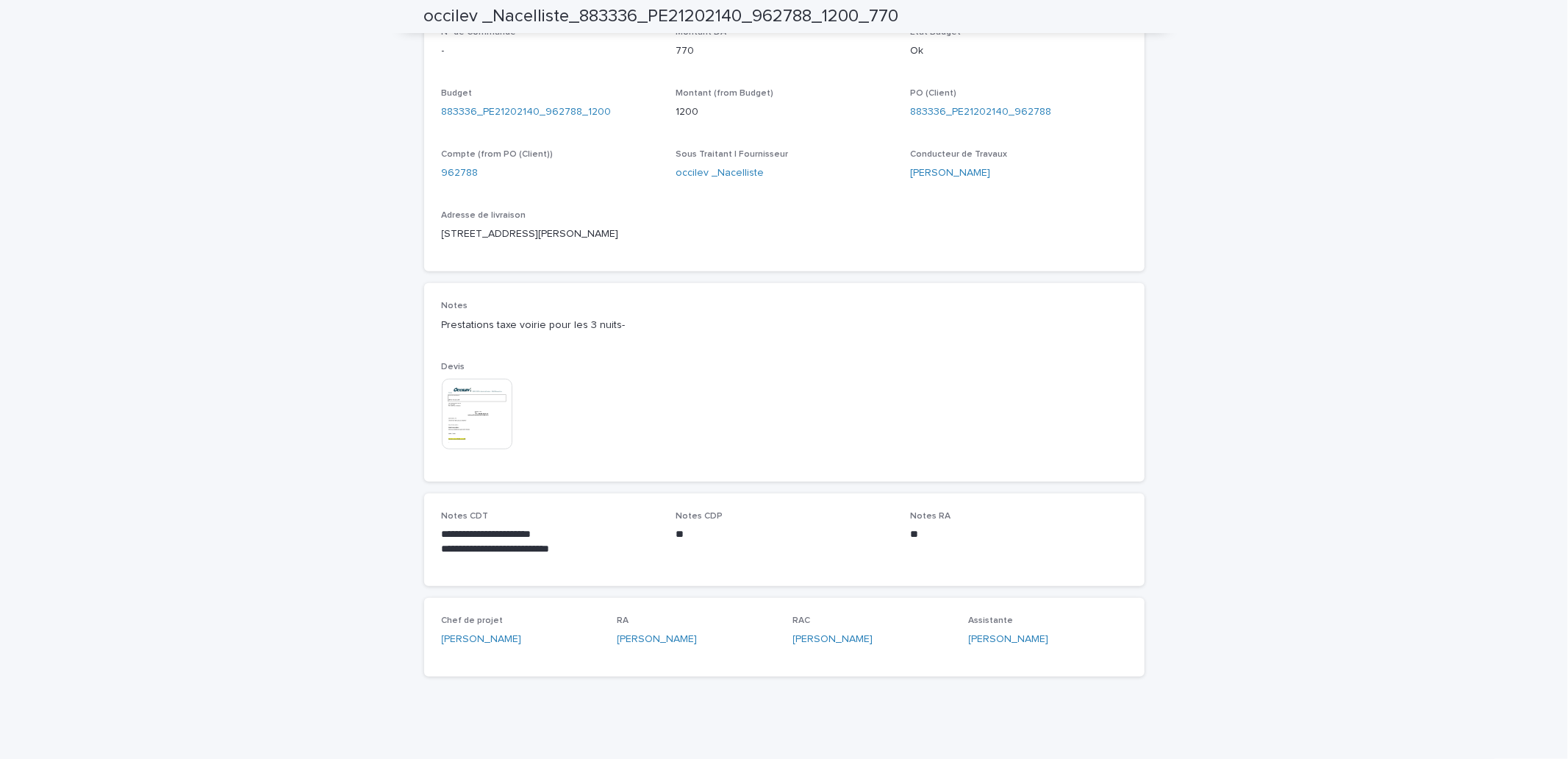
scroll to position [0, 0]
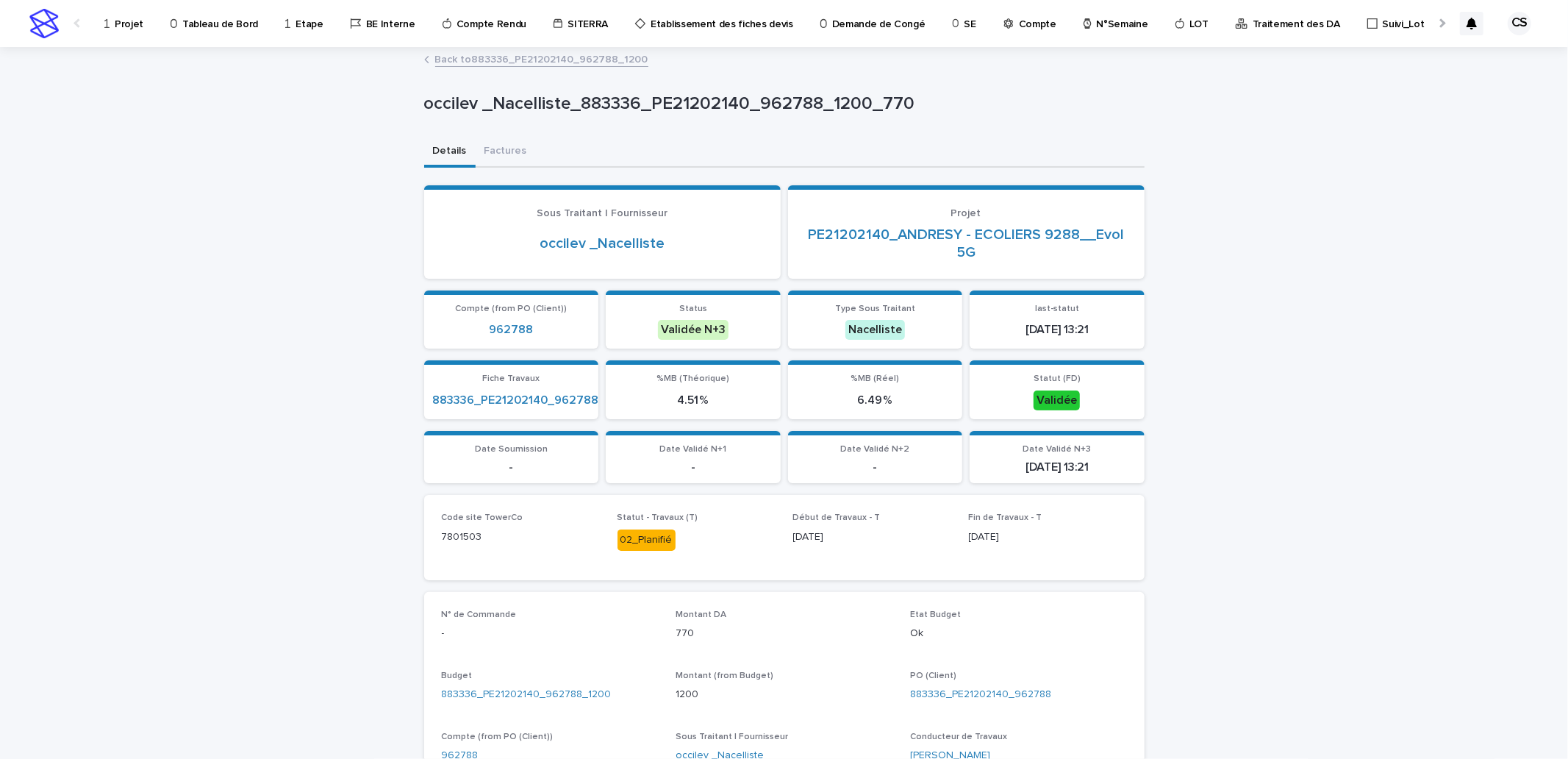
click at [579, 59] on link "Back to 883336_PE21202140_962788_1200" at bounding box center [541, 58] width 213 height 17
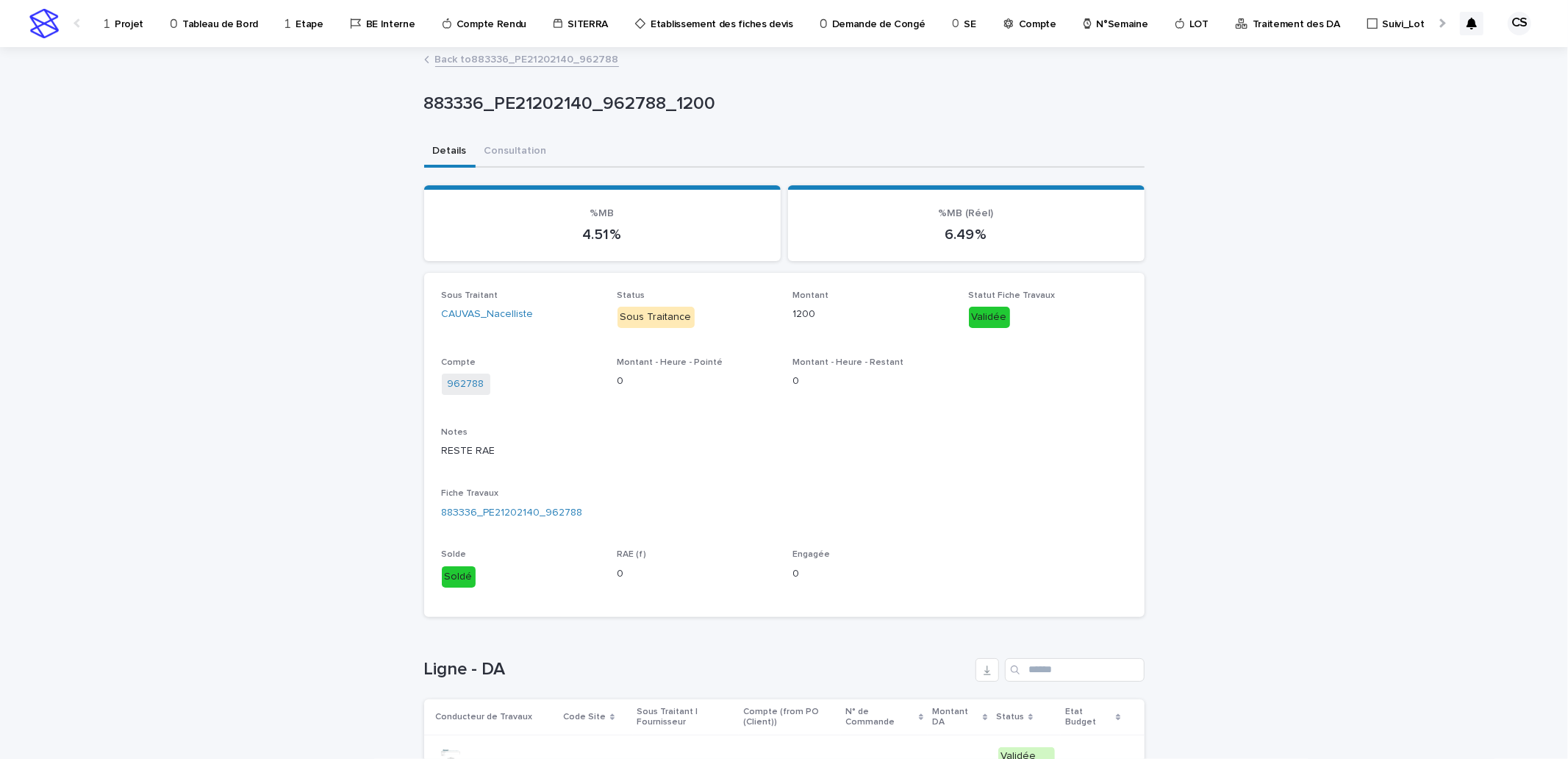
click at [552, 52] on link "Back to 883336_PE21202140_962788" at bounding box center [526, 58] width 184 height 17
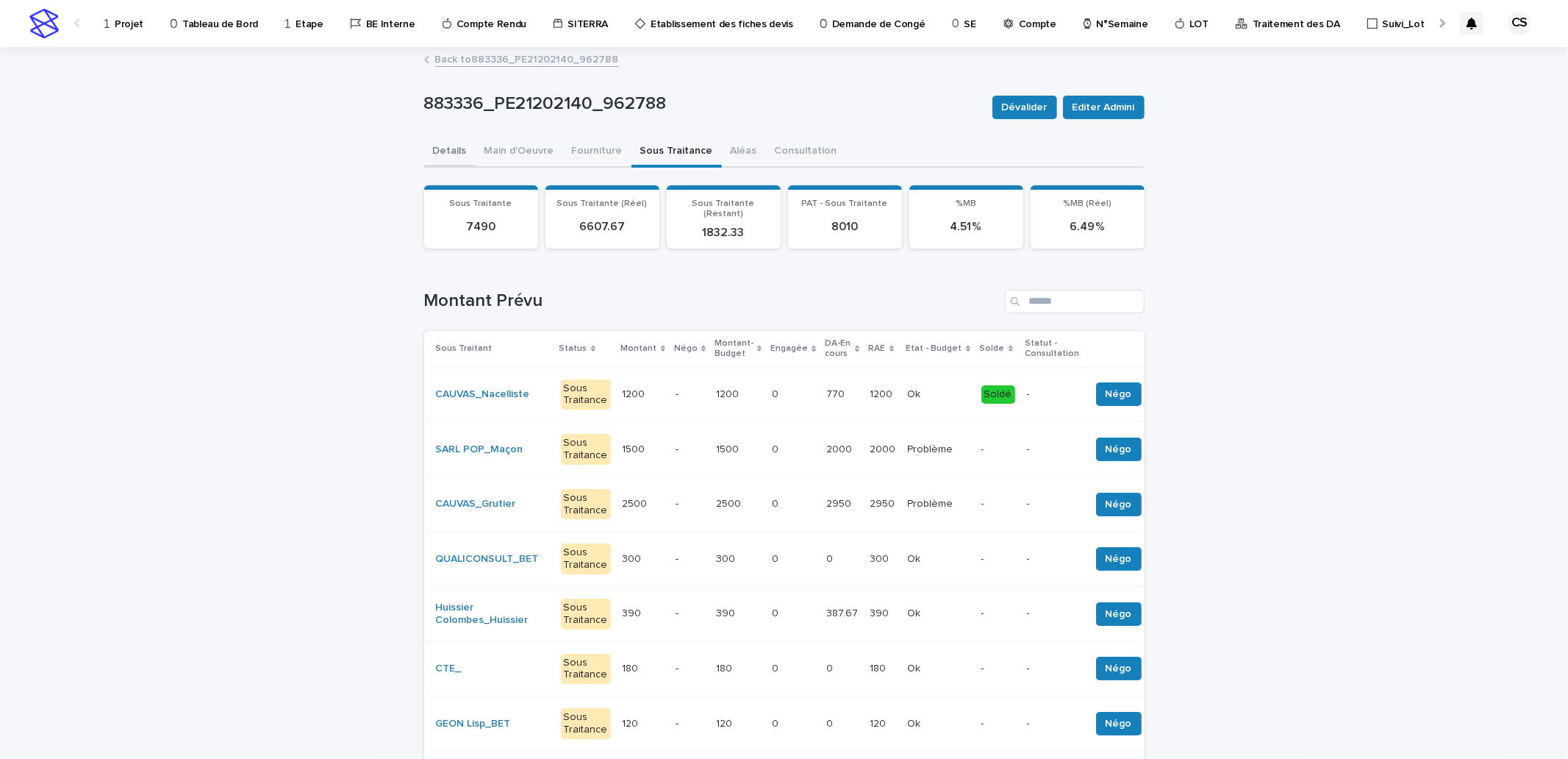
click at [452, 156] on button "Details" at bounding box center [450, 152] width 51 height 31
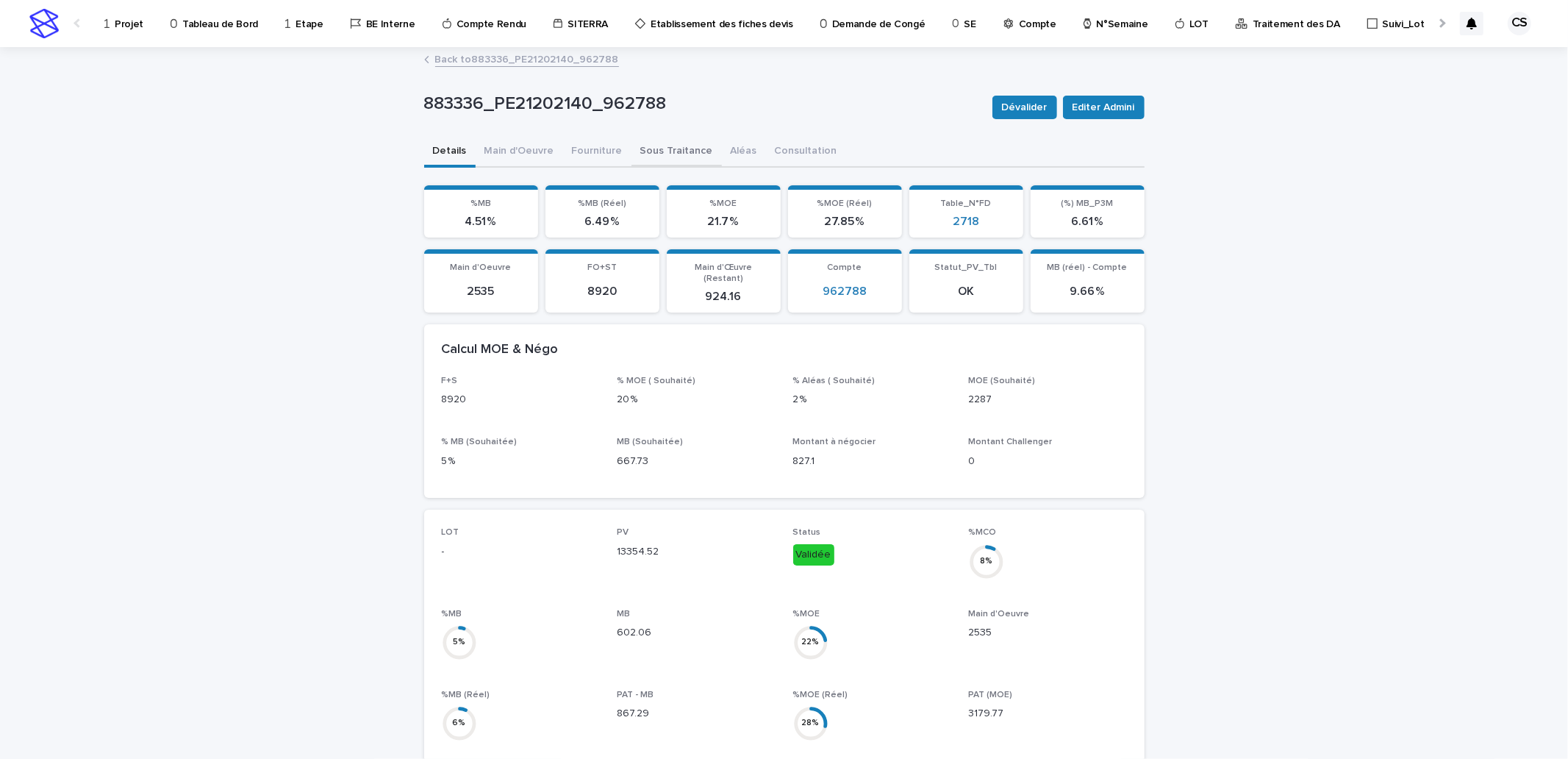
click at [682, 147] on button "Sous Traitance" at bounding box center [677, 152] width 90 height 31
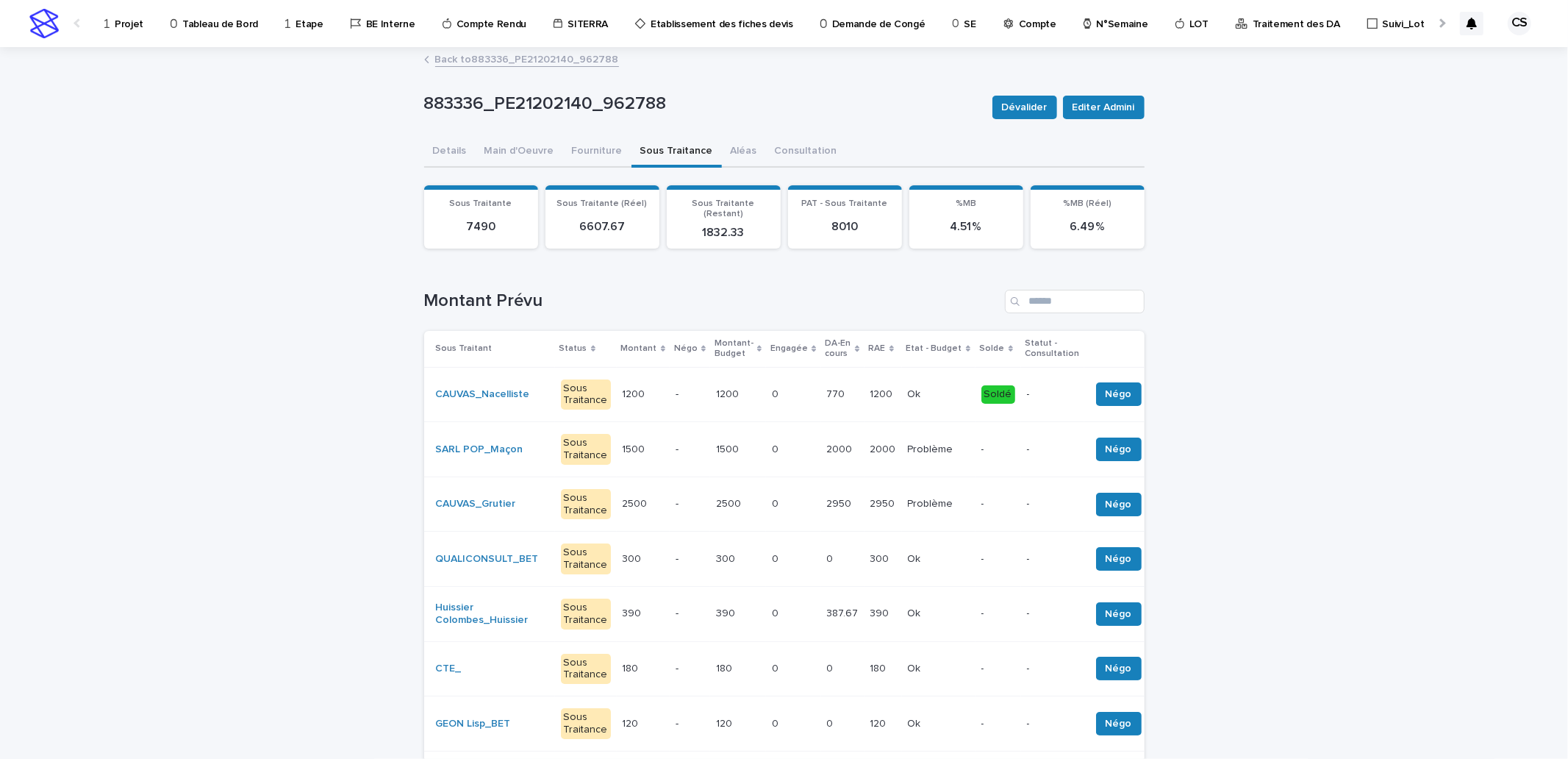
click at [869, 387] on td "1200 1200" at bounding box center [883, 394] width 38 height 55
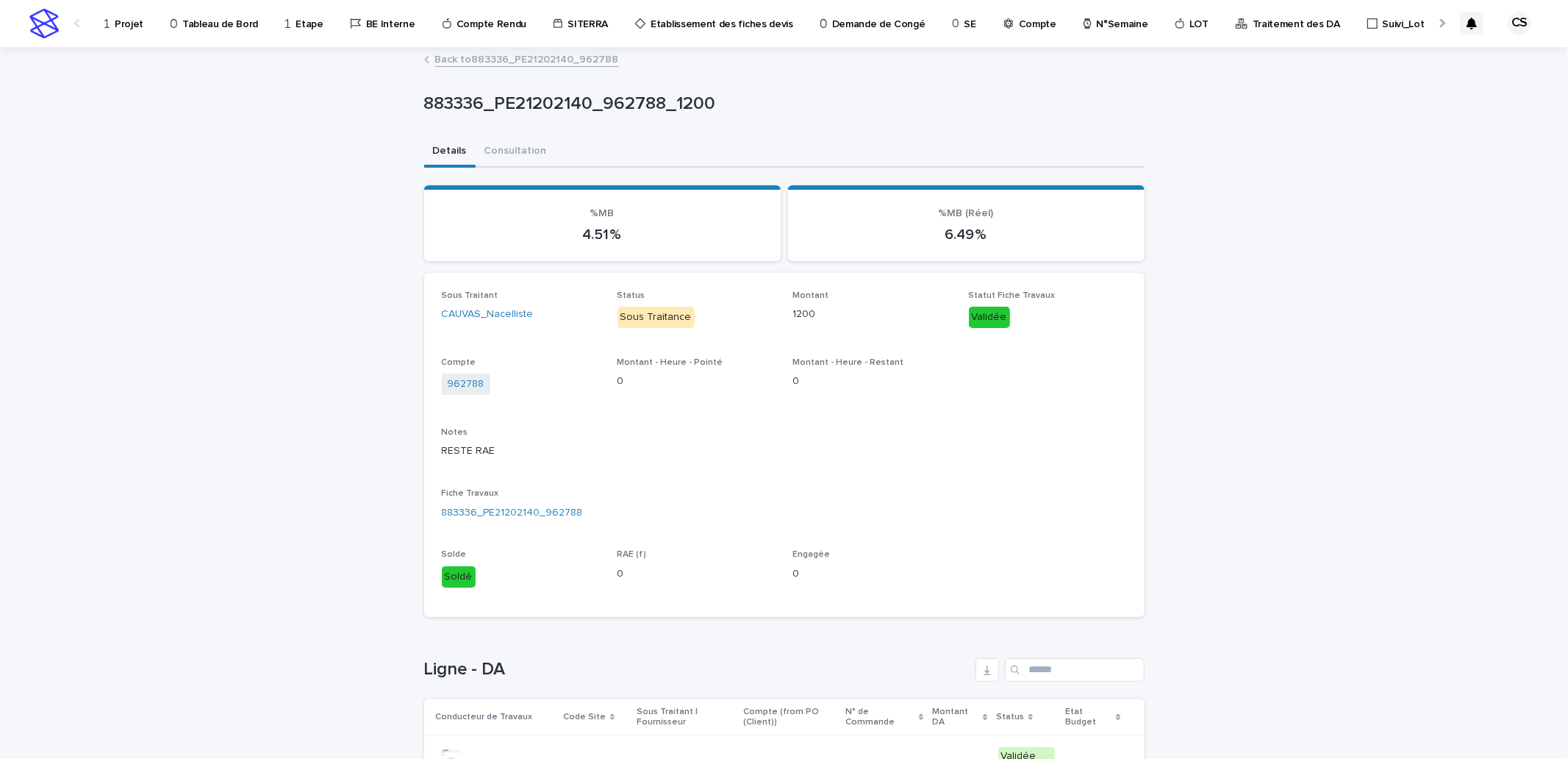
click at [541, 62] on link "Back to 883336_PE21202140_962788" at bounding box center [526, 58] width 184 height 17
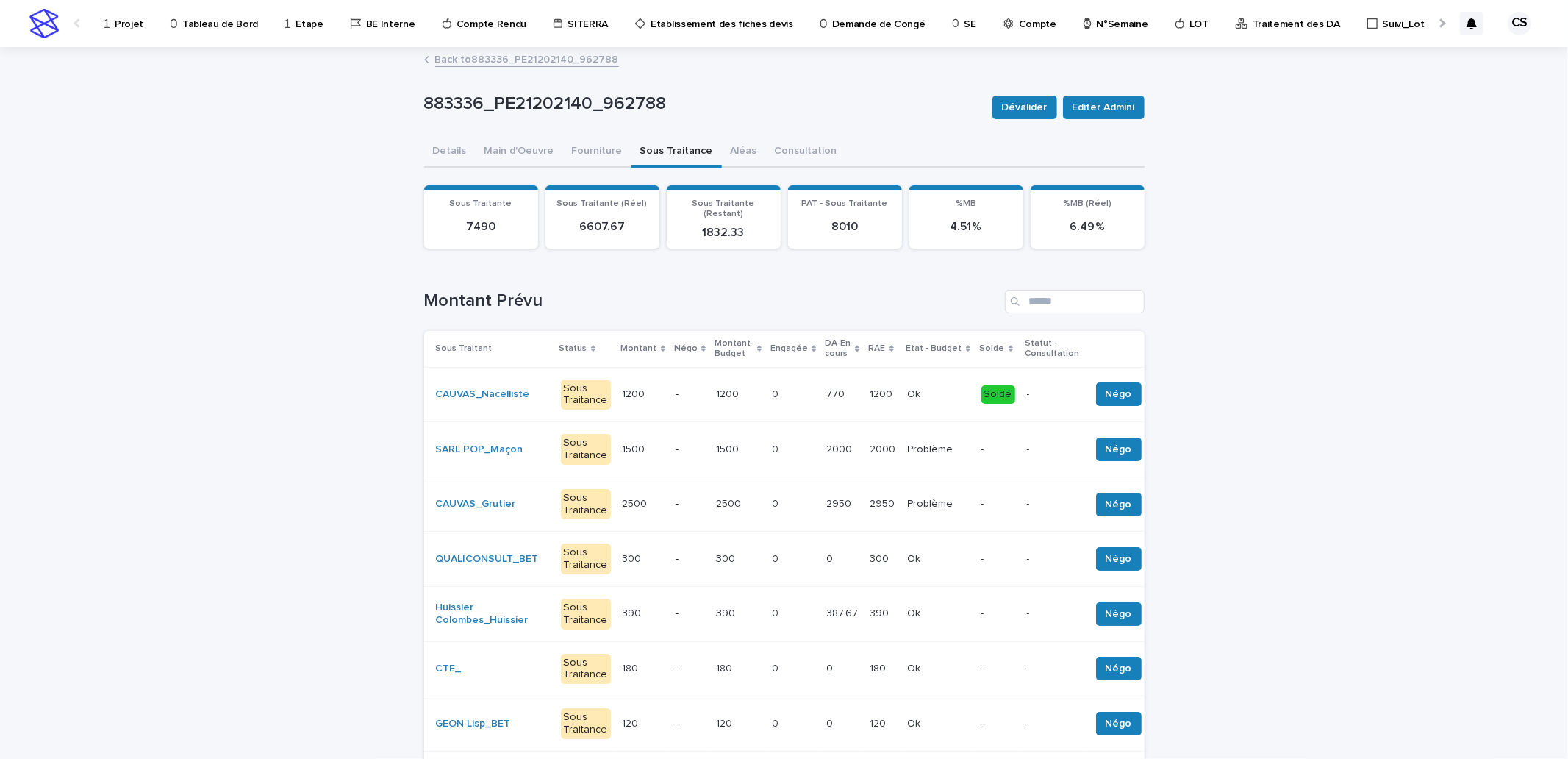
click at [1251, 34] on link "Traitement des DA" at bounding box center [1290, 23] width 112 height 46
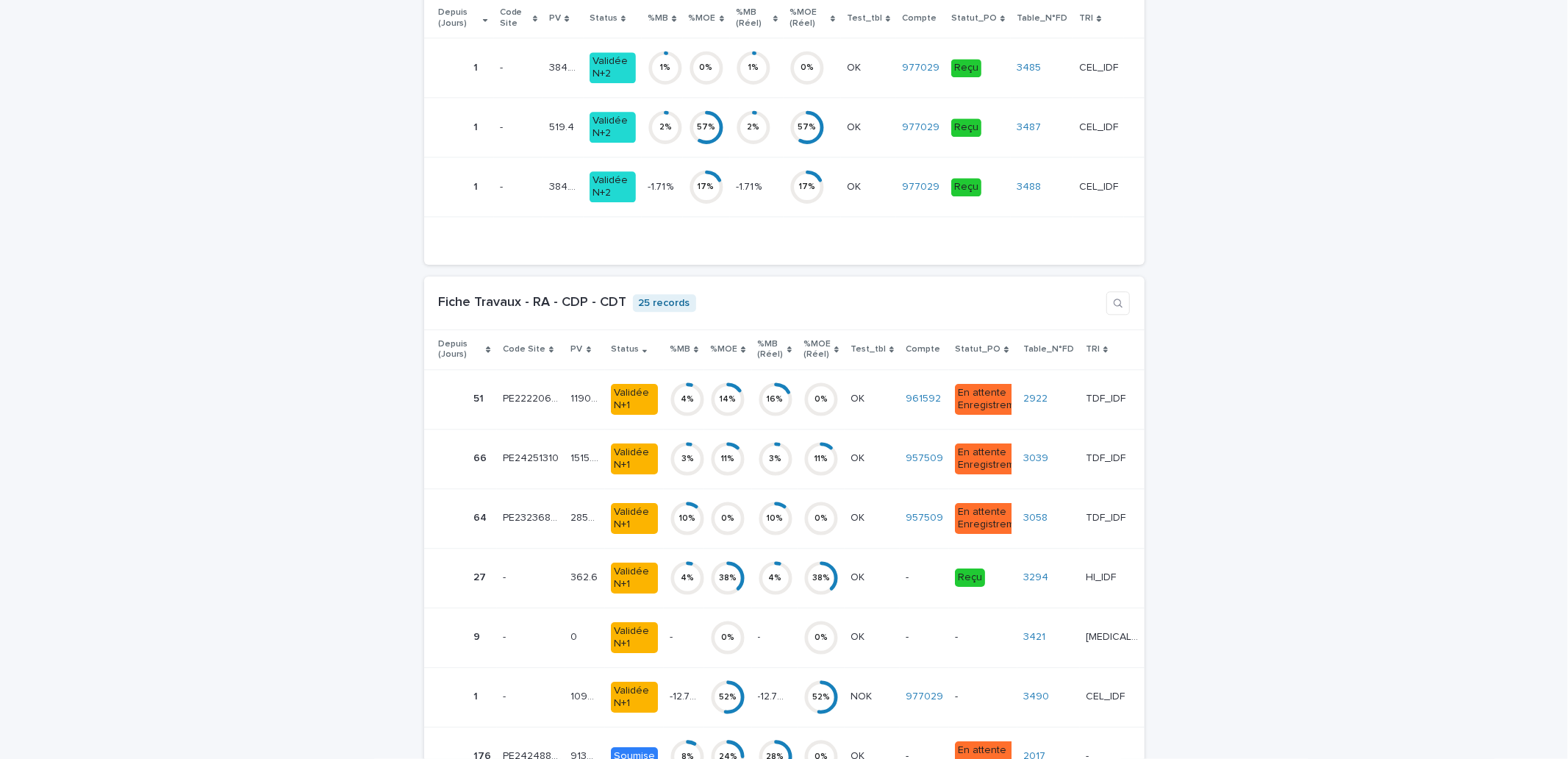
scroll to position [2996, 0]
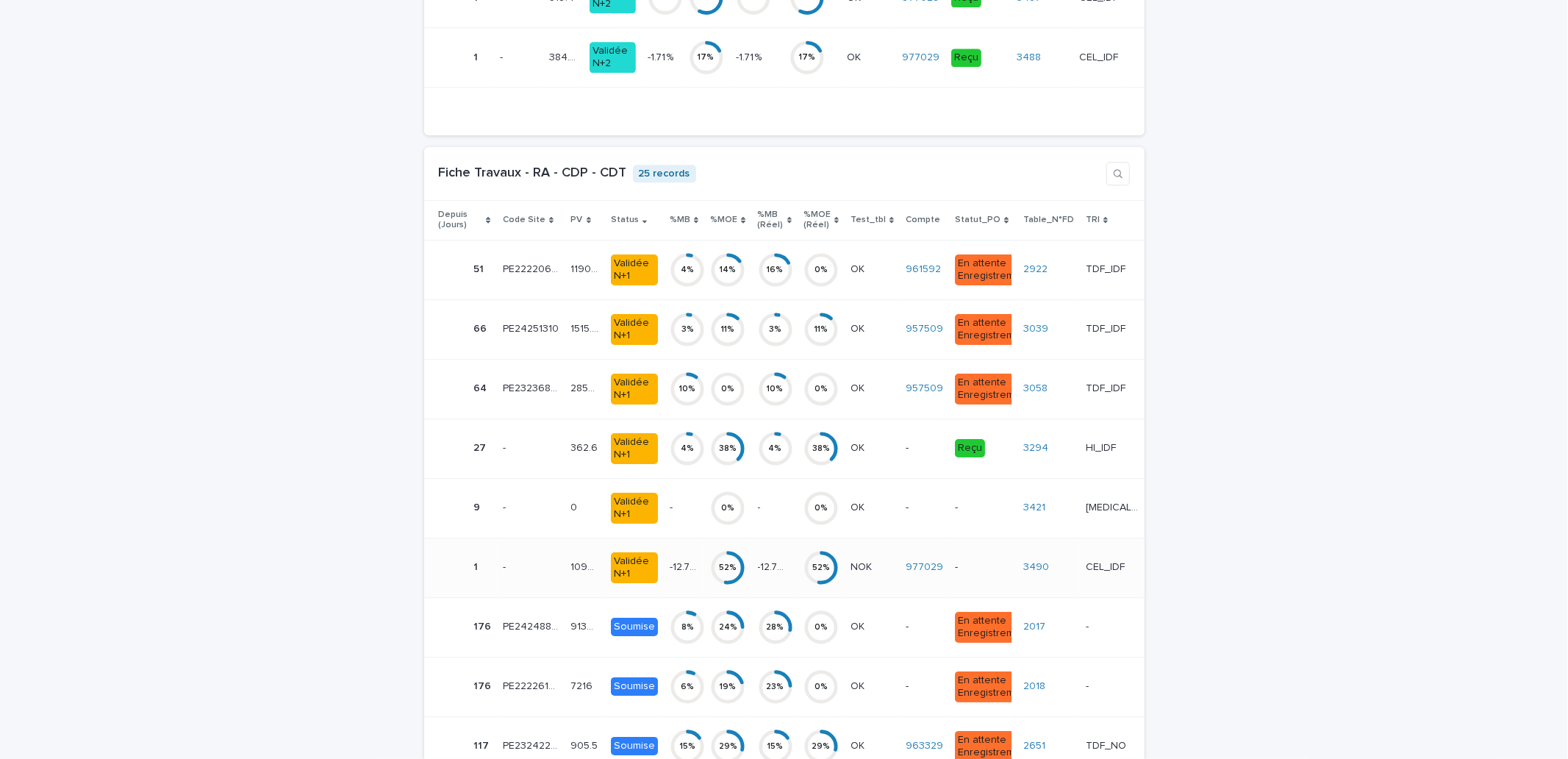
click at [989, 573] on p "-" at bounding box center [983, 568] width 56 height 13
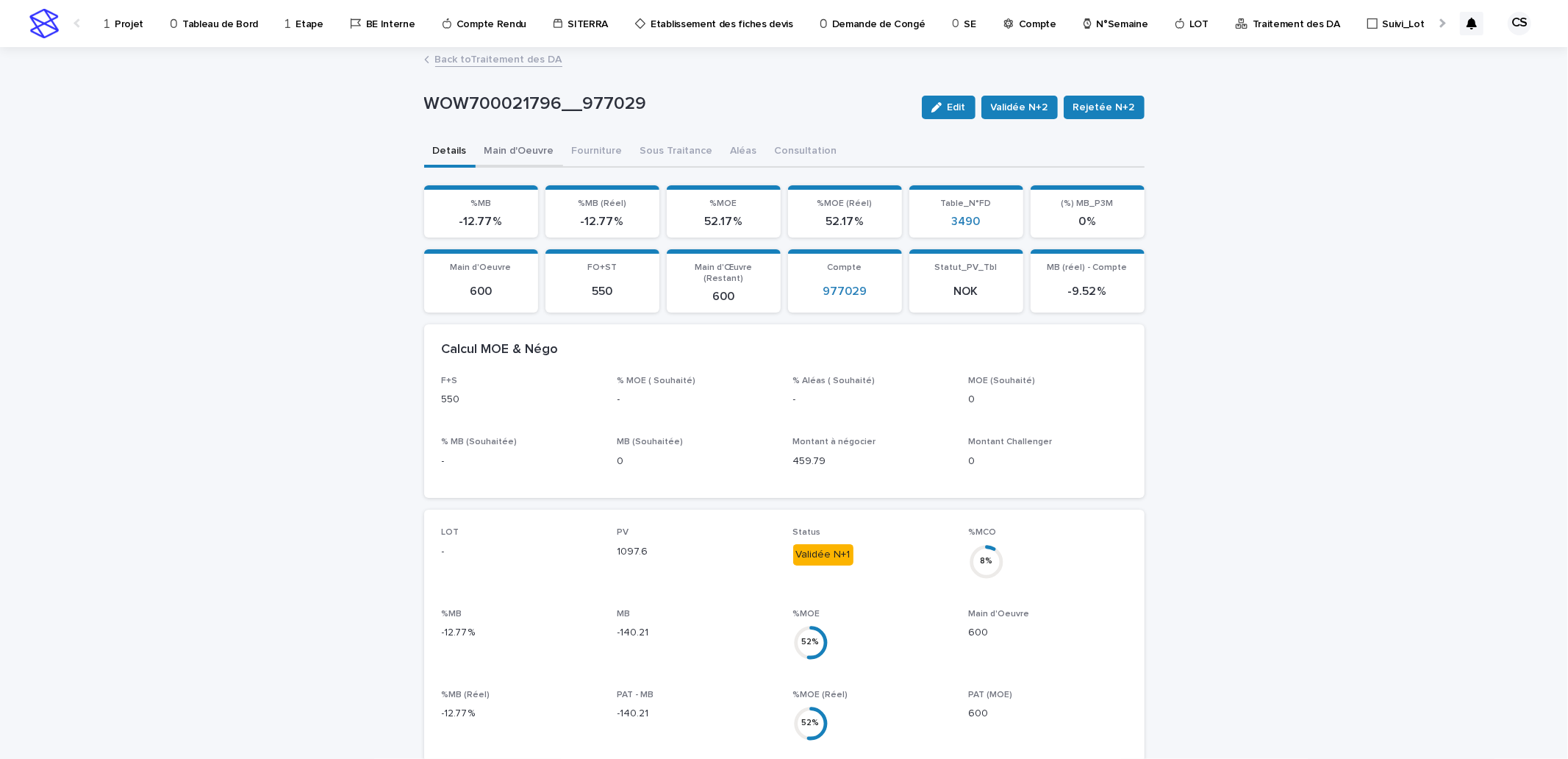
click at [530, 155] on button "Main d'Oeuvre" at bounding box center [519, 152] width 88 height 31
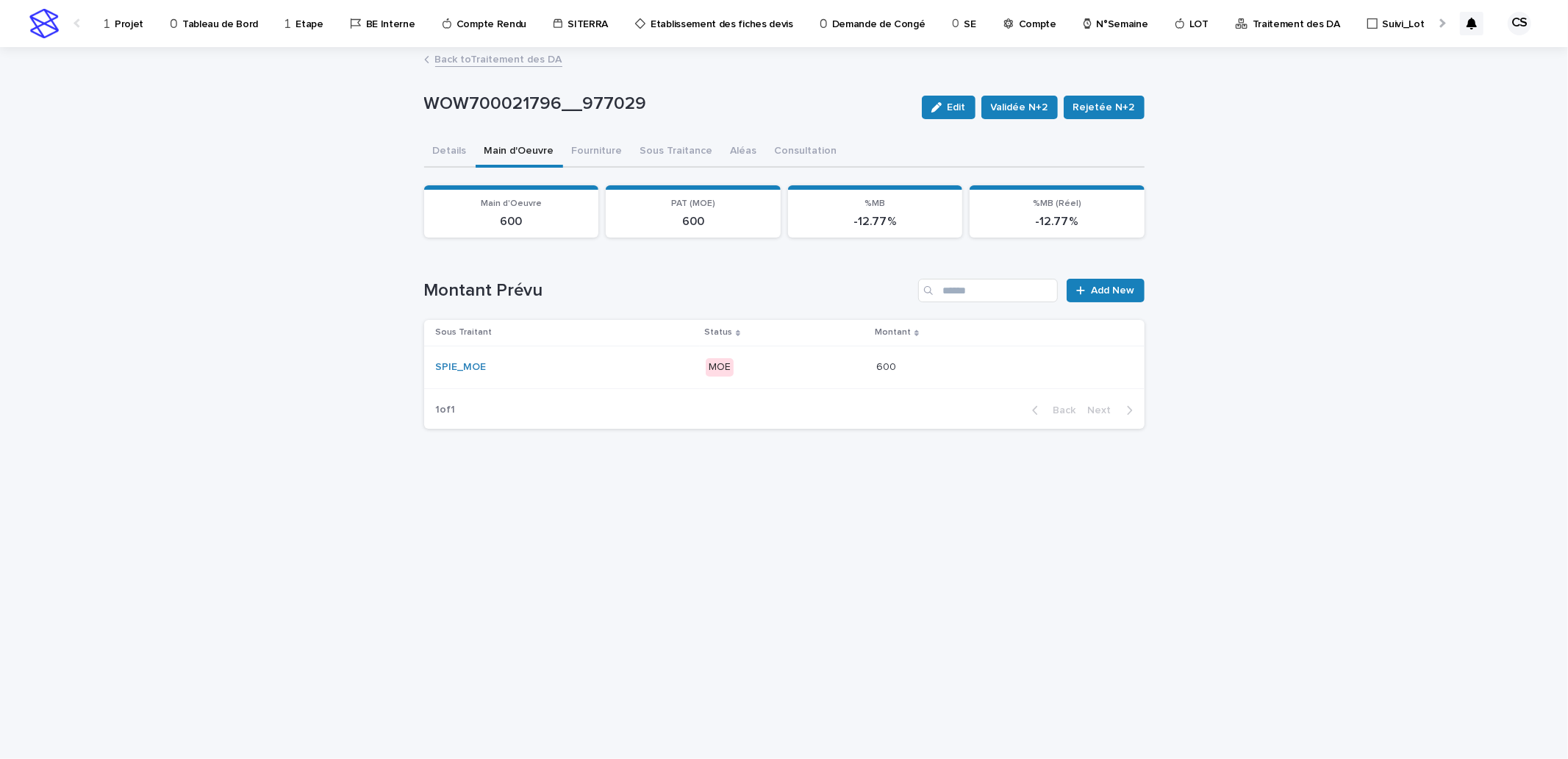
click at [538, 66] on link "Back to Traitement des DA" at bounding box center [498, 58] width 127 height 17
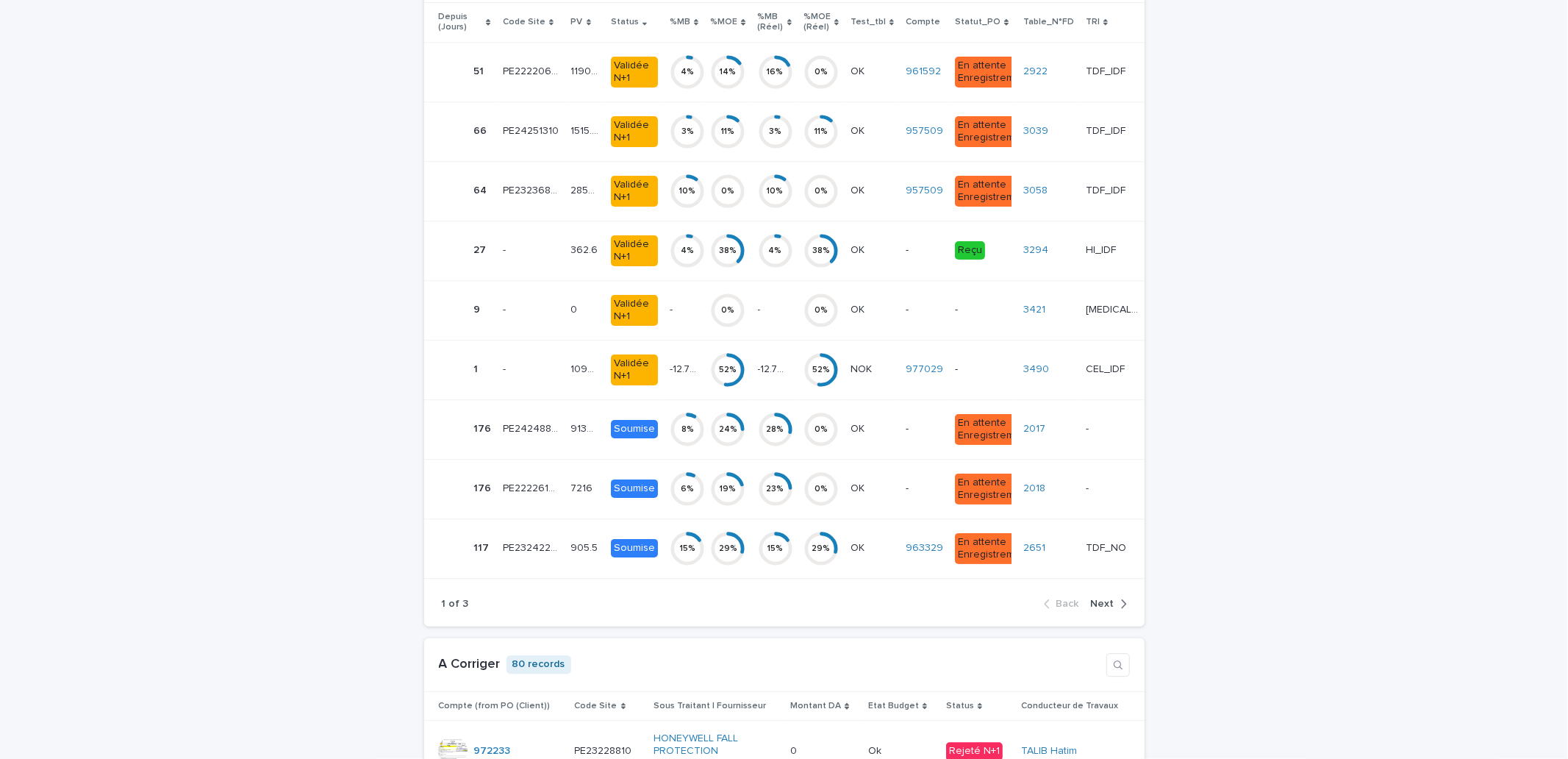
scroll to position [3206, 0]
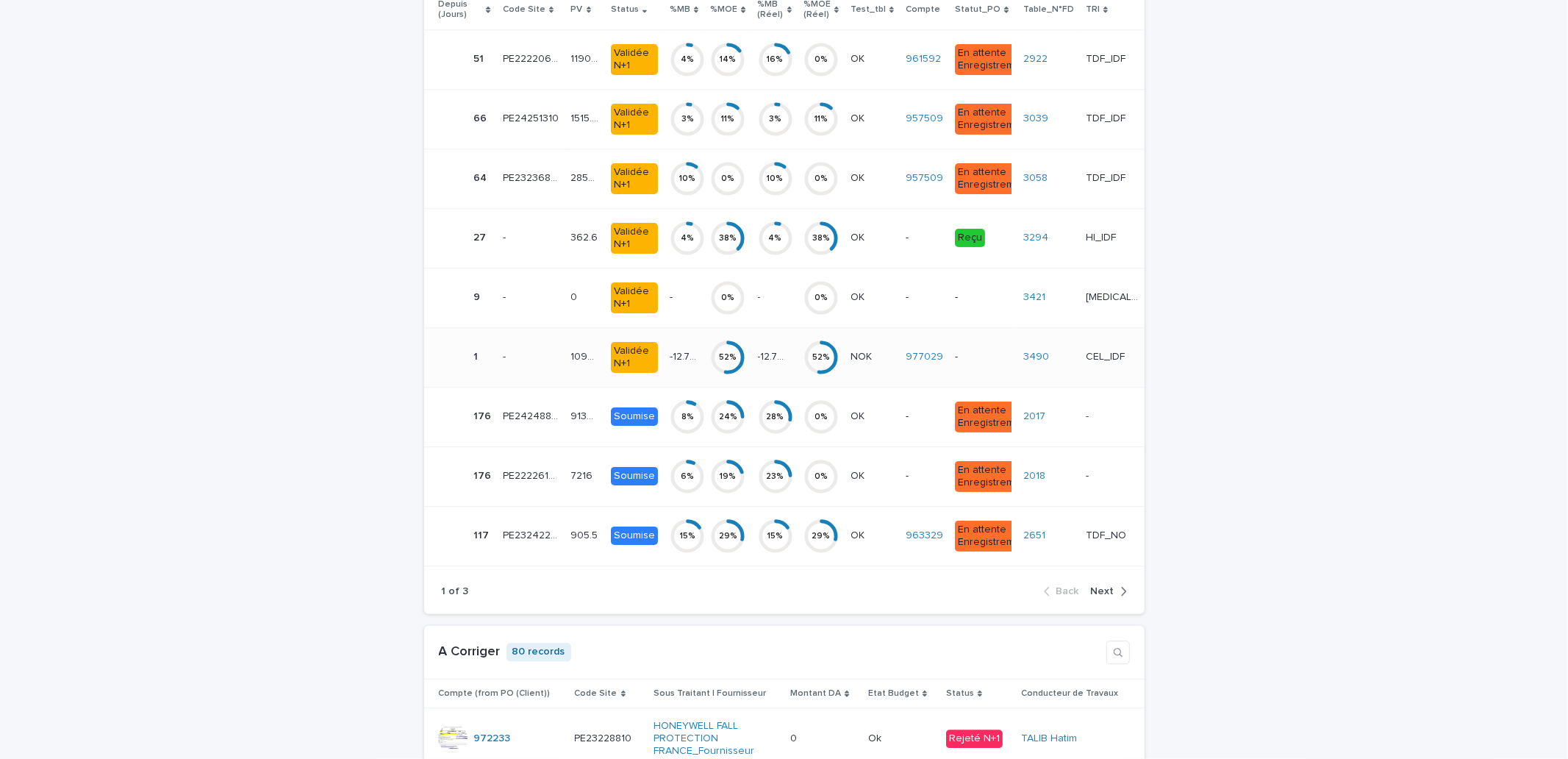
click at [806, 372] on circle at bounding box center [821, 357] width 30 height 30
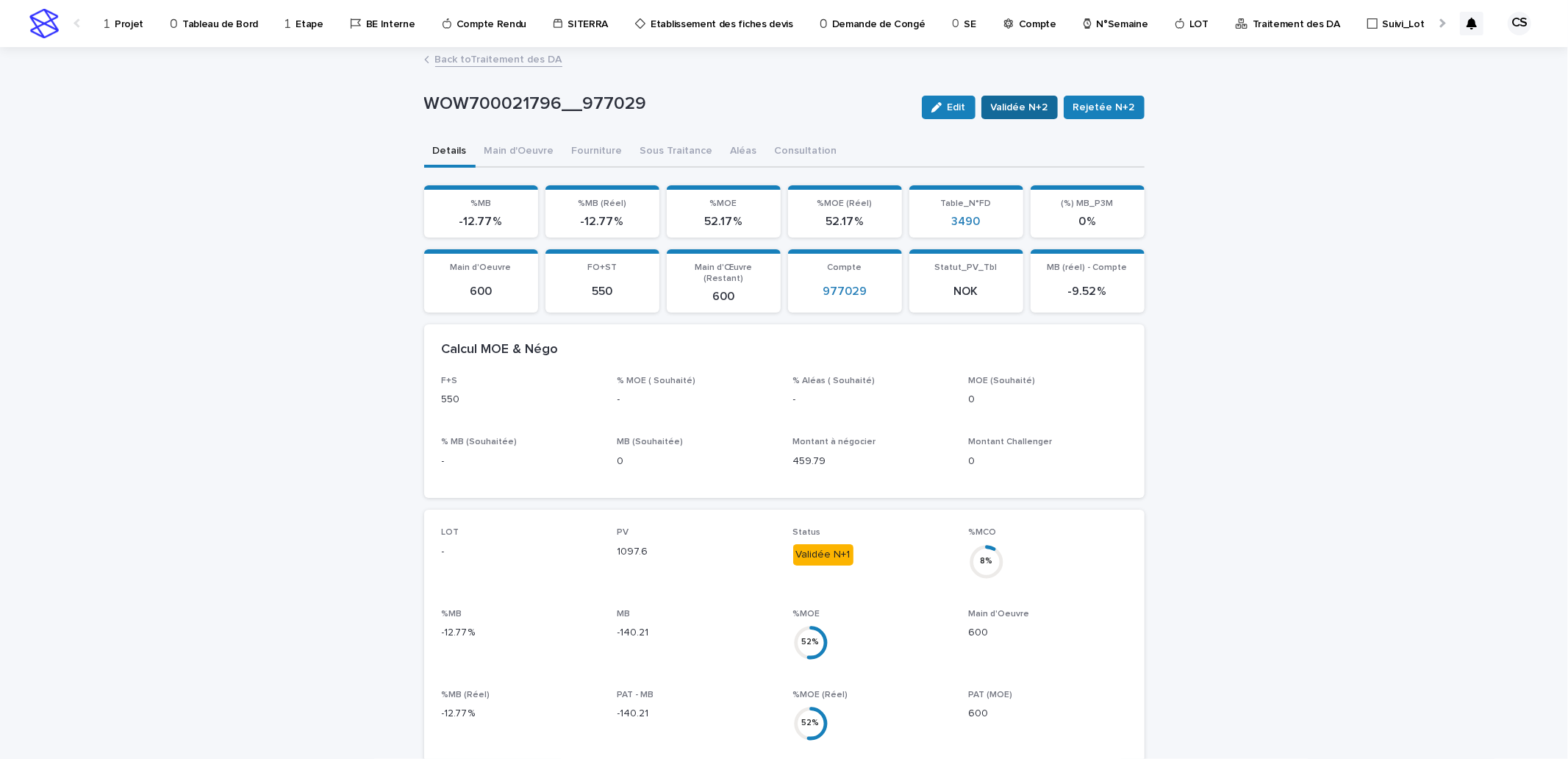
click at [1032, 107] on span "Validée N+2" at bounding box center [1019, 107] width 57 height 14
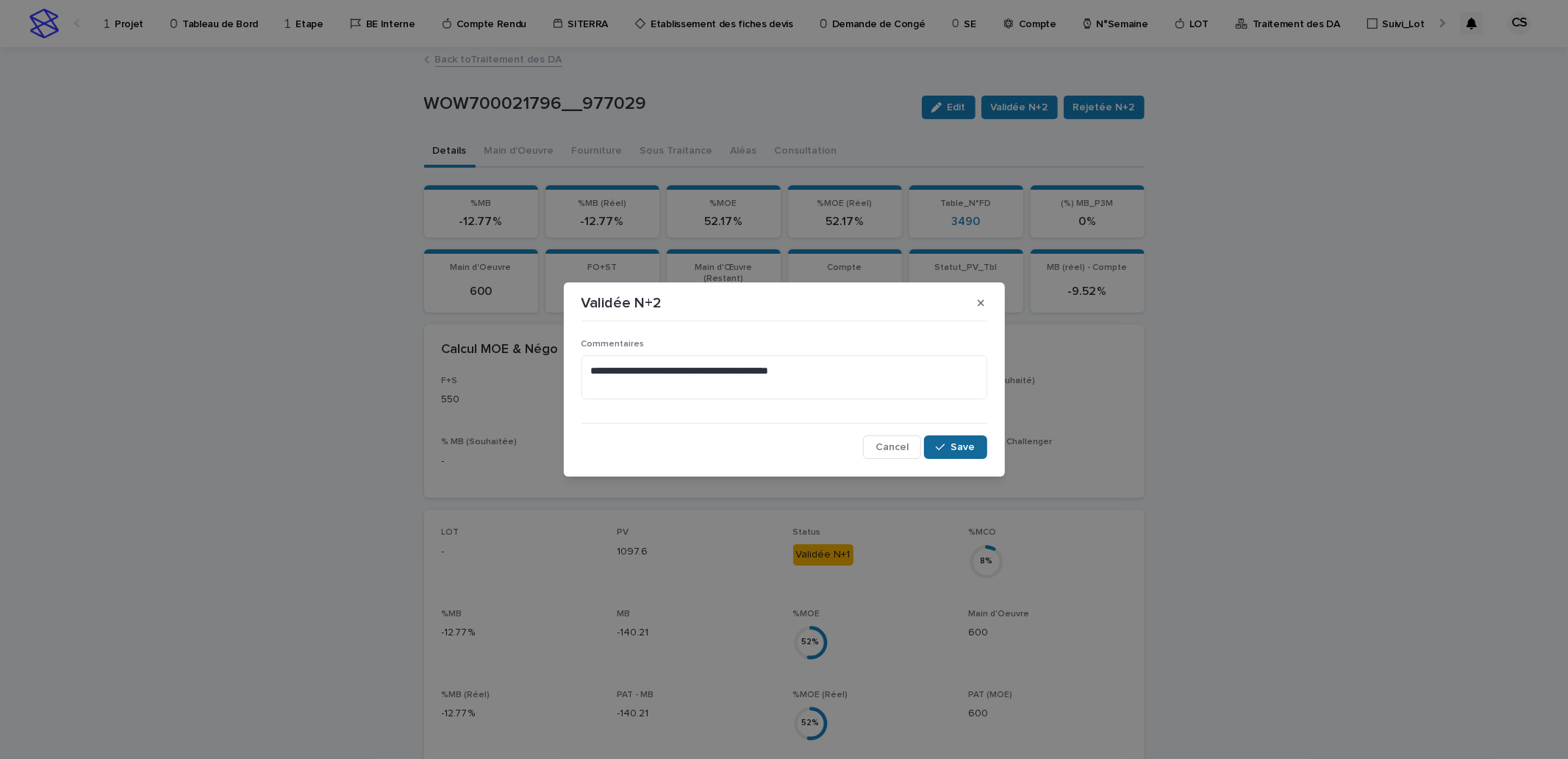
click at [975, 449] on span "Save" at bounding box center [964, 447] width 24 height 10
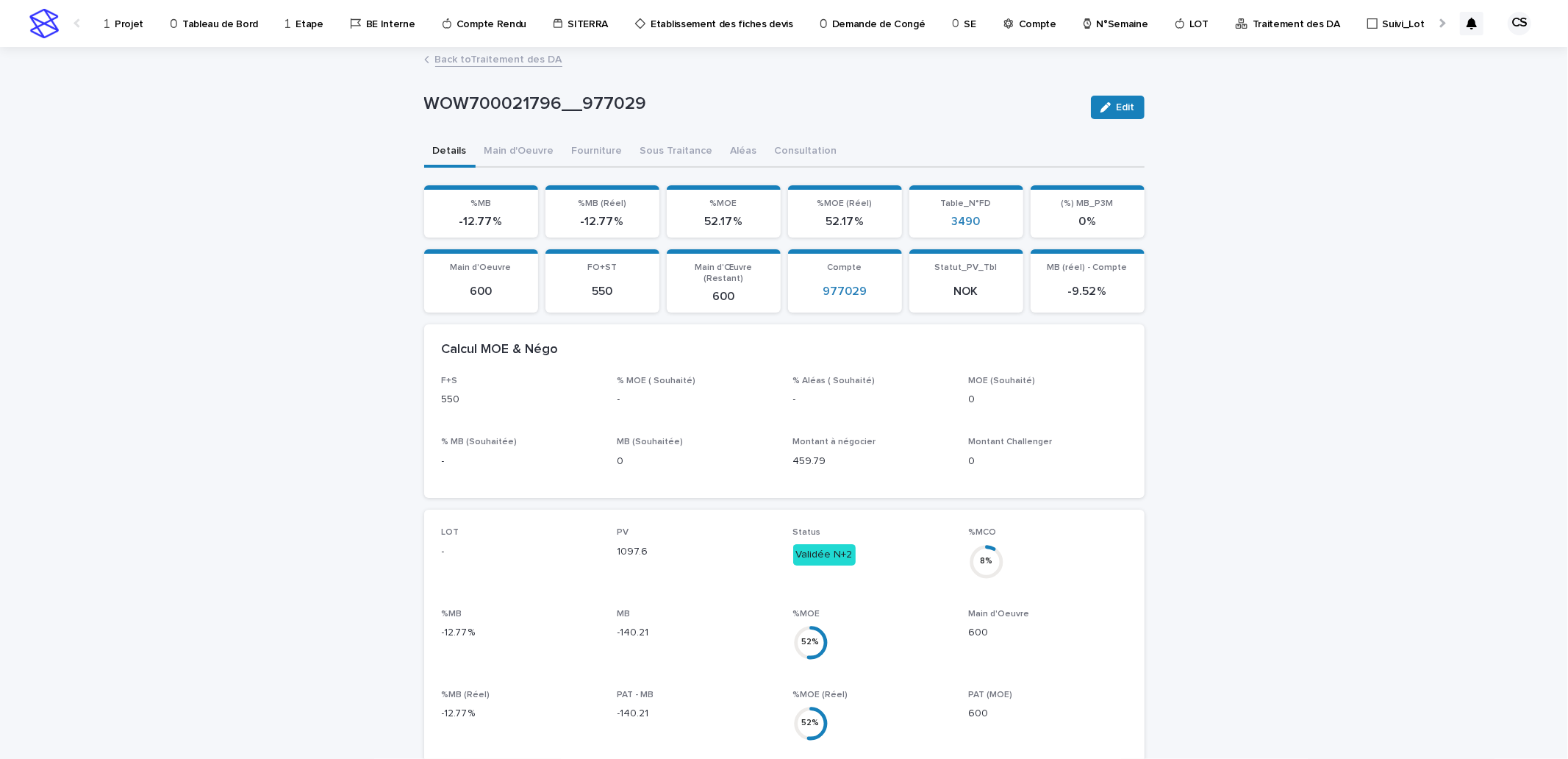
click at [534, 54] on link "Back to Traitement des DA" at bounding box center [498, 58] width 127 height 17
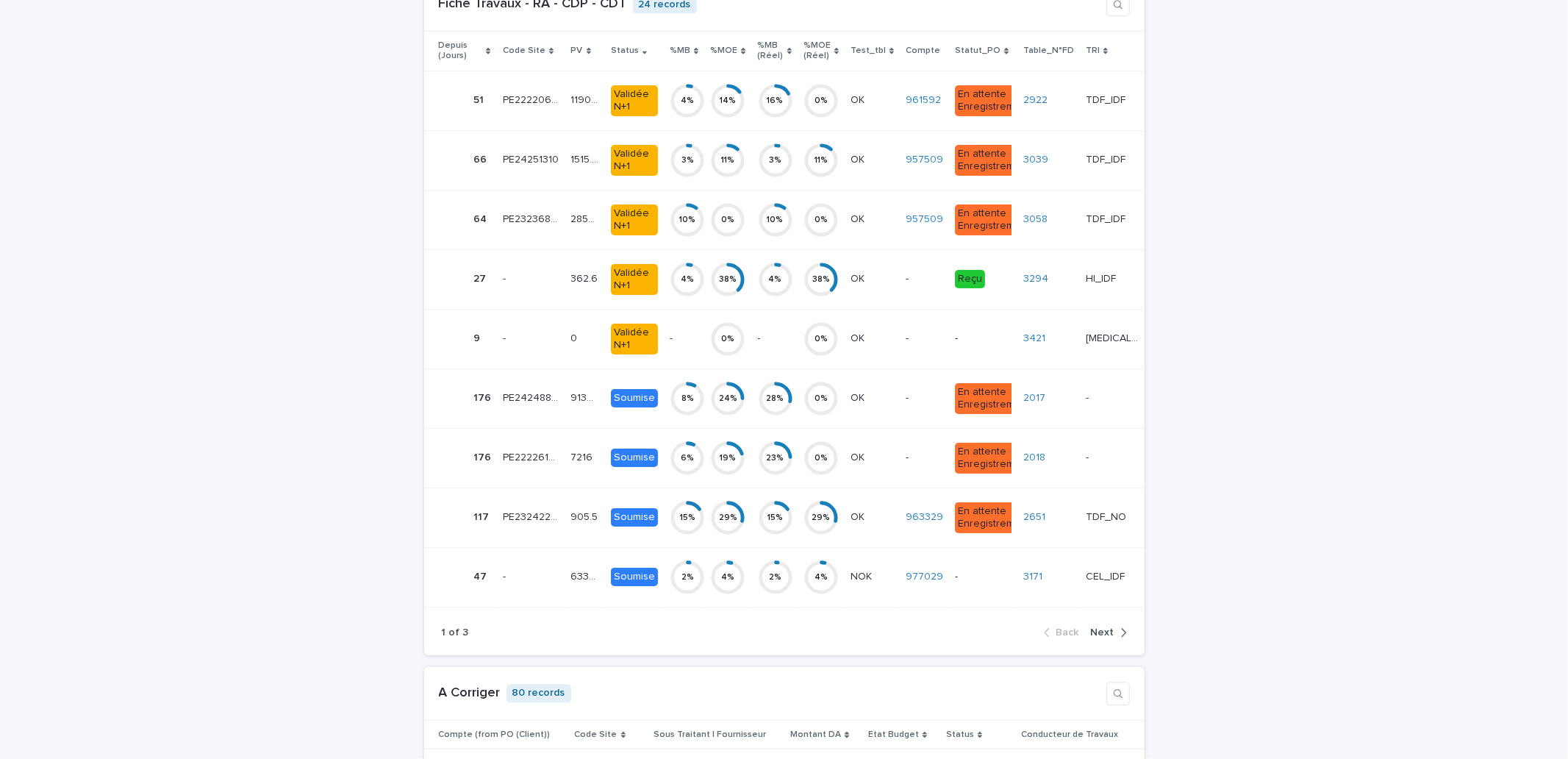
scroll to position [3268, 0]
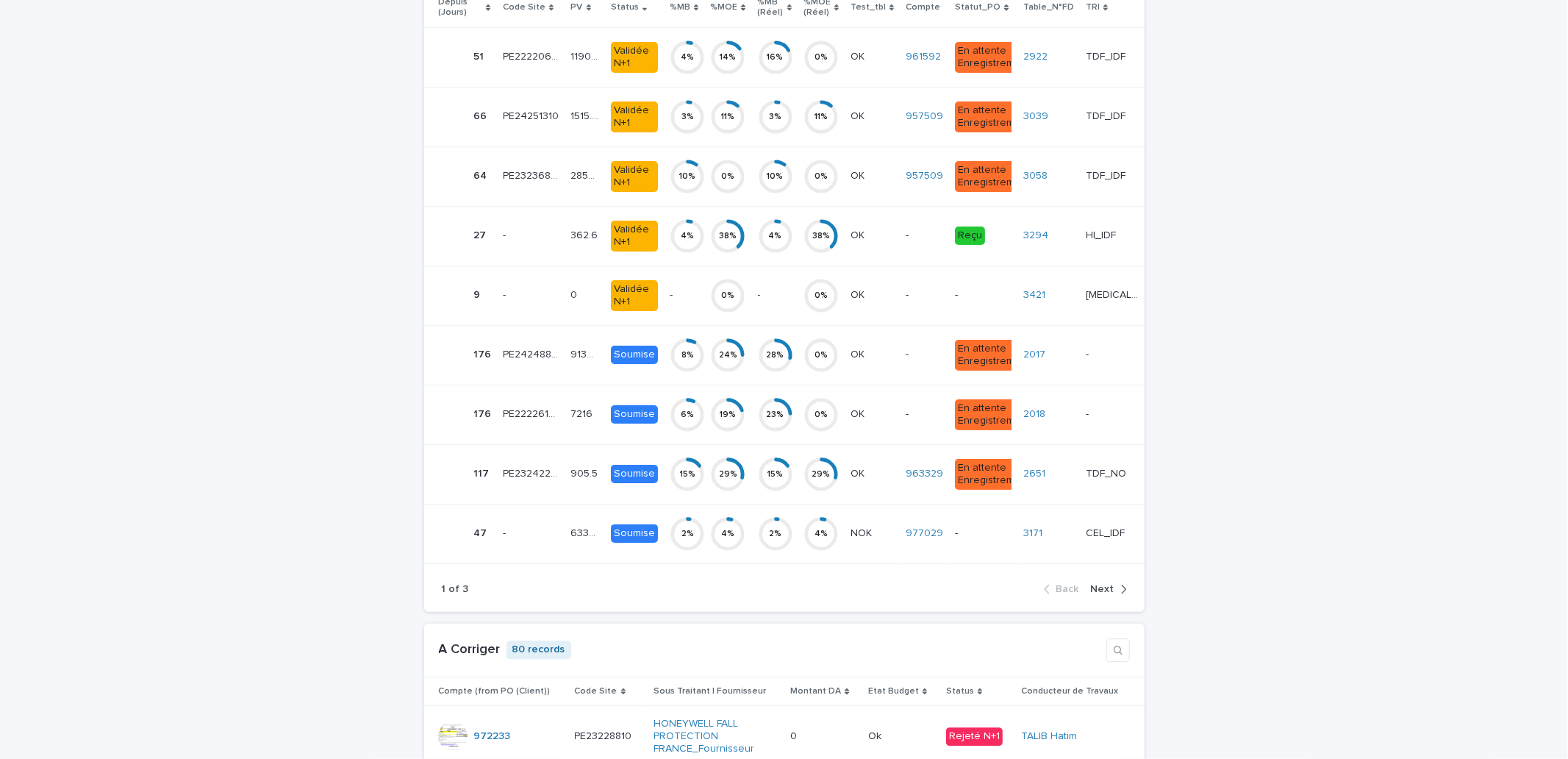
click at [1103, 612] on div "1 of 3 Back Next" at bounding box center [784, 589] width 720 height 45
click at [1103, 594] on span "Next" at bounding box center [1102, 589] width 23 height 10
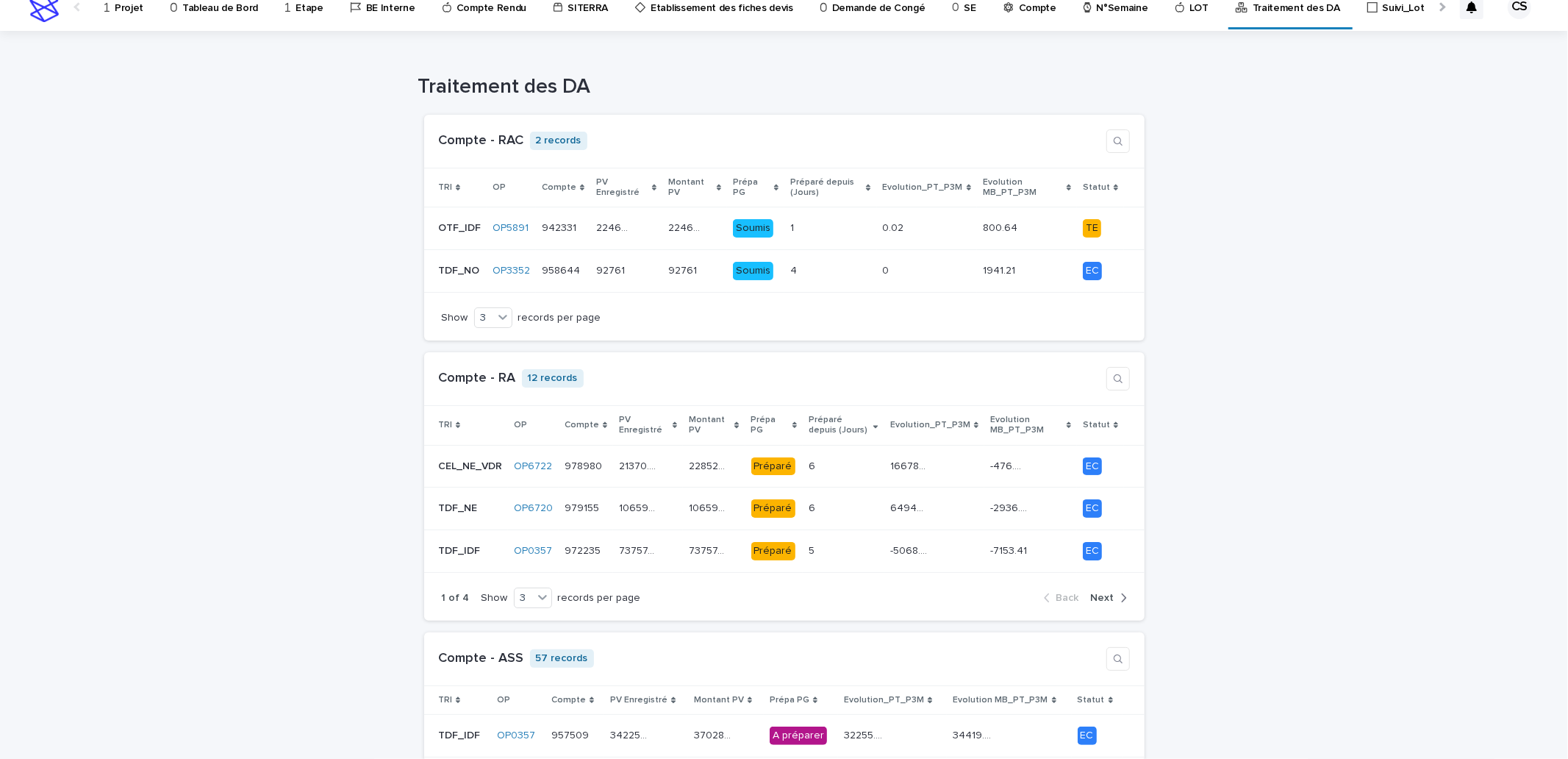
scroll to position [0, 0]
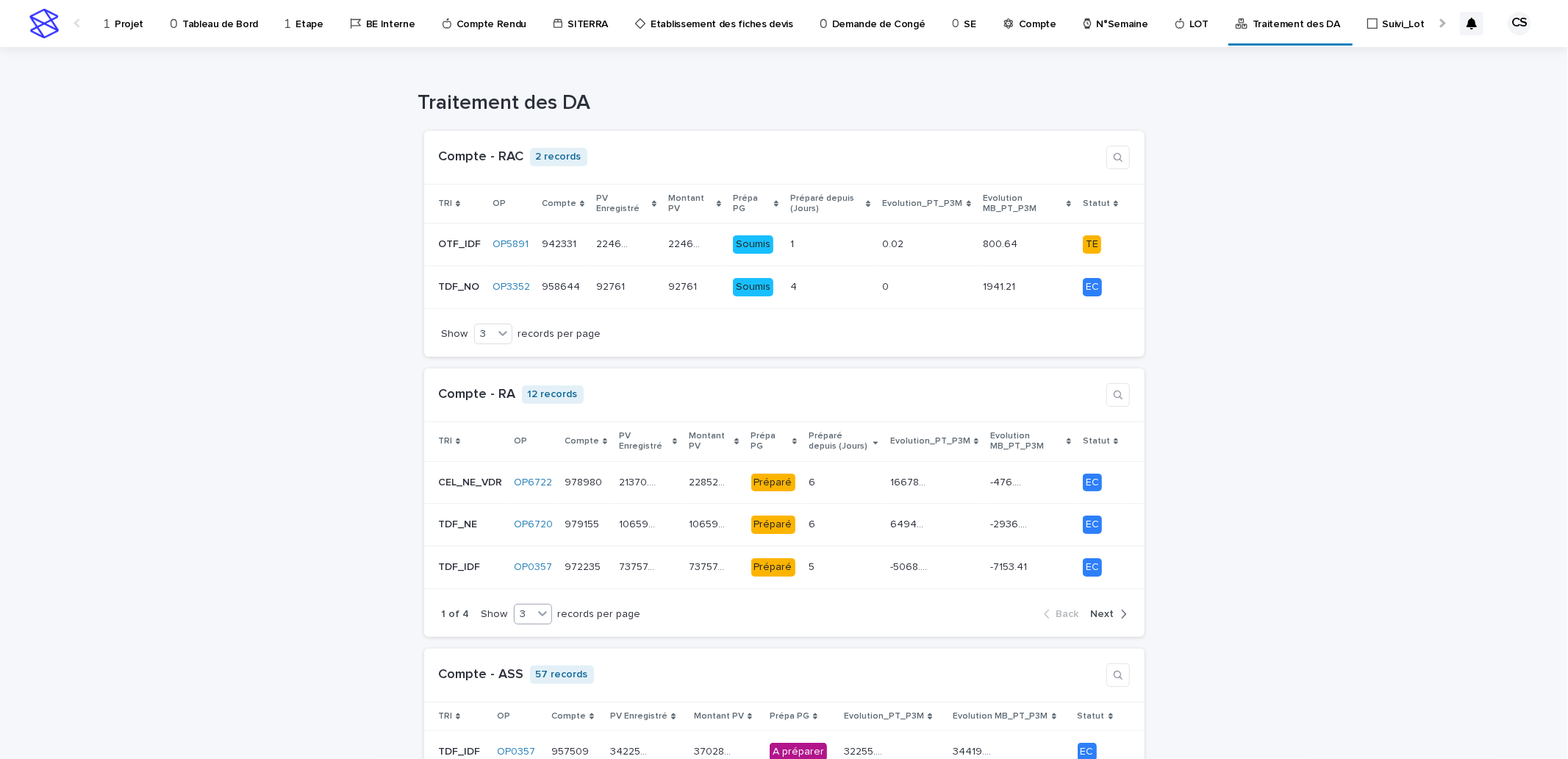
click at [535, 619] on icon at bounding box center [542, 613] width 14 height 14
click at [526, 667] on div "9" at bounding box center [522, 670] width 37 height 18
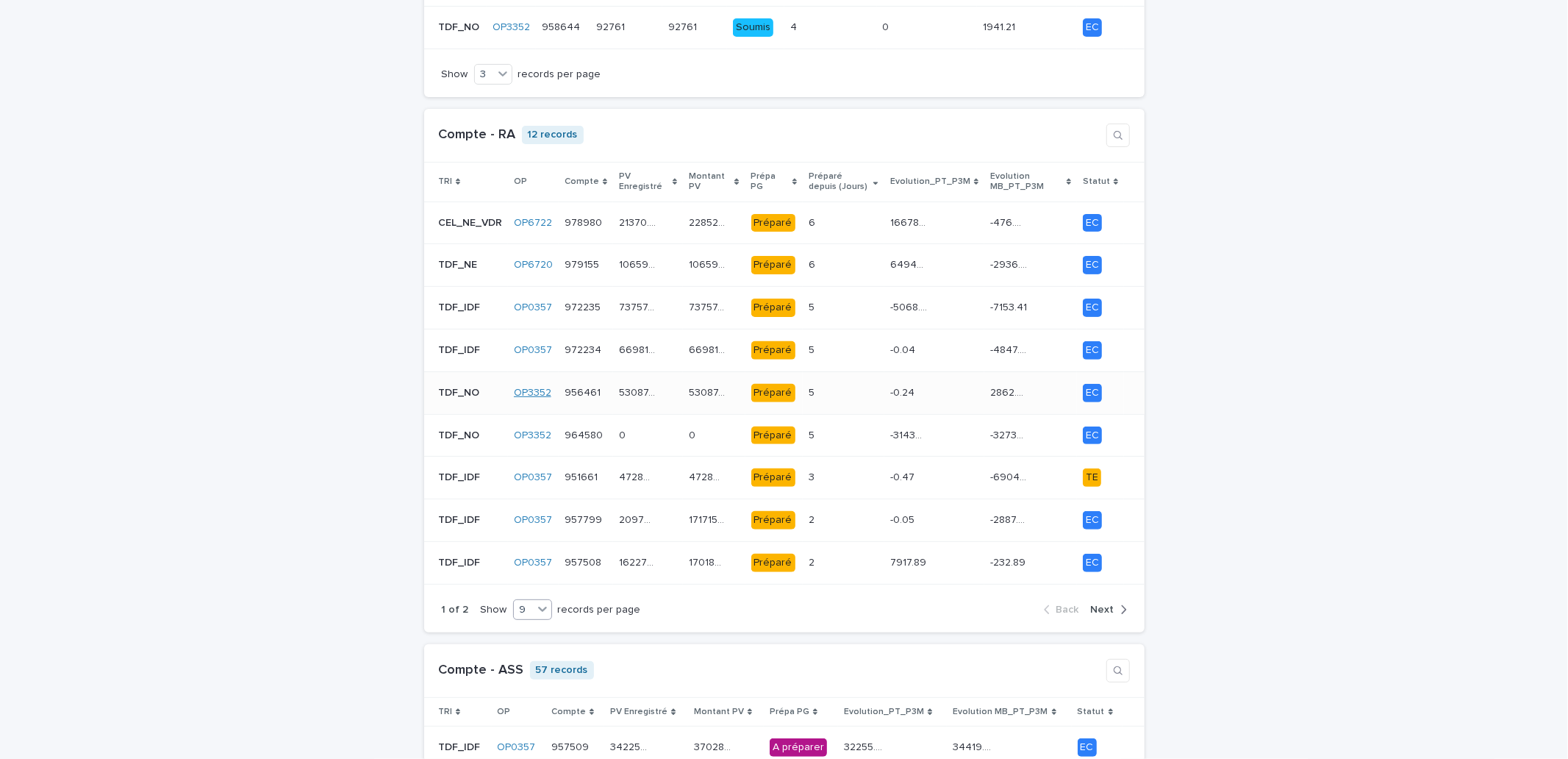
scroll to position [272, 0]
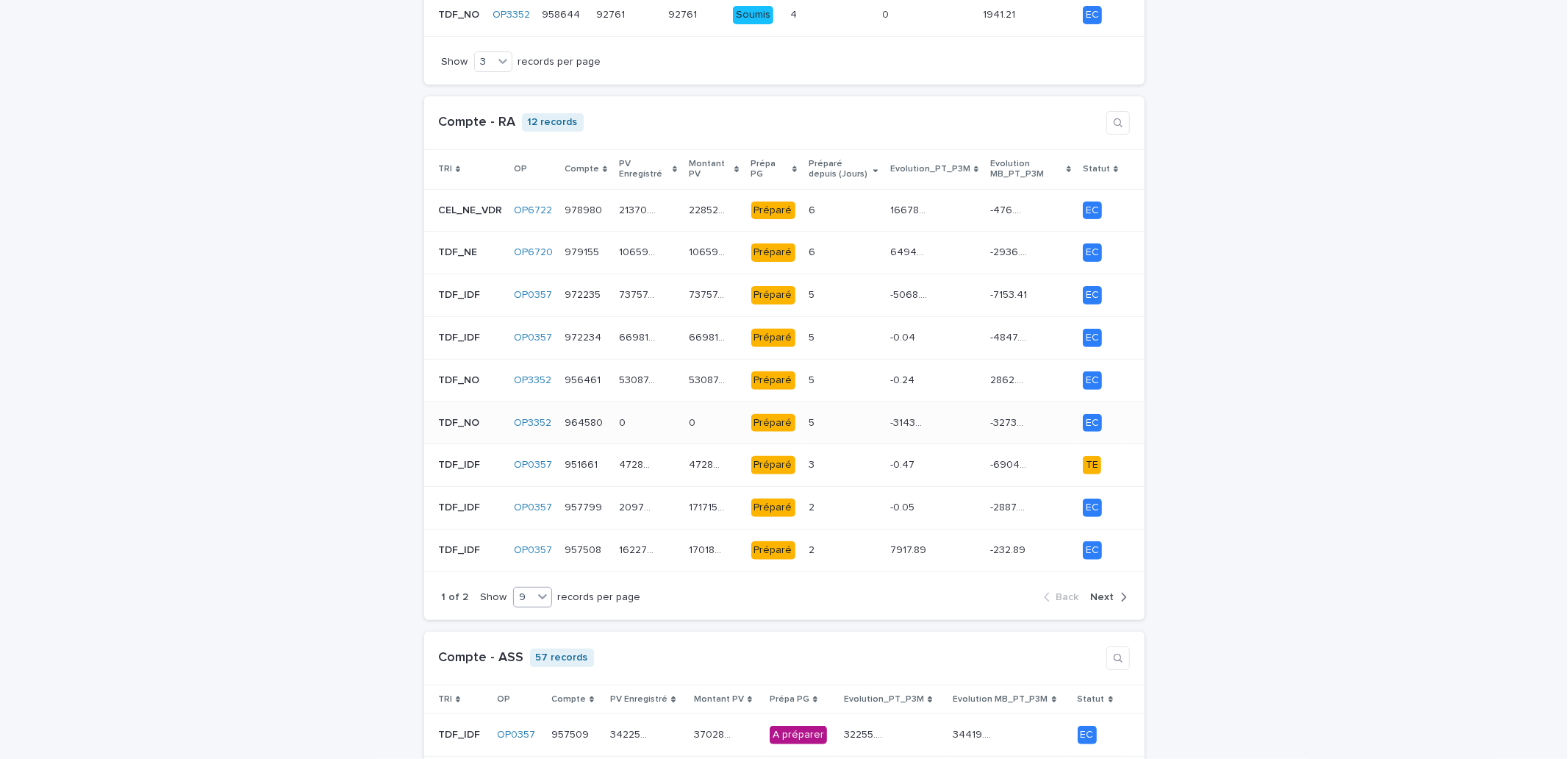
click at [661, 423] on div "0 0" at bounding box center [648, 423] width 58 height 24
